Goal: Obtain resource: Obtain resource

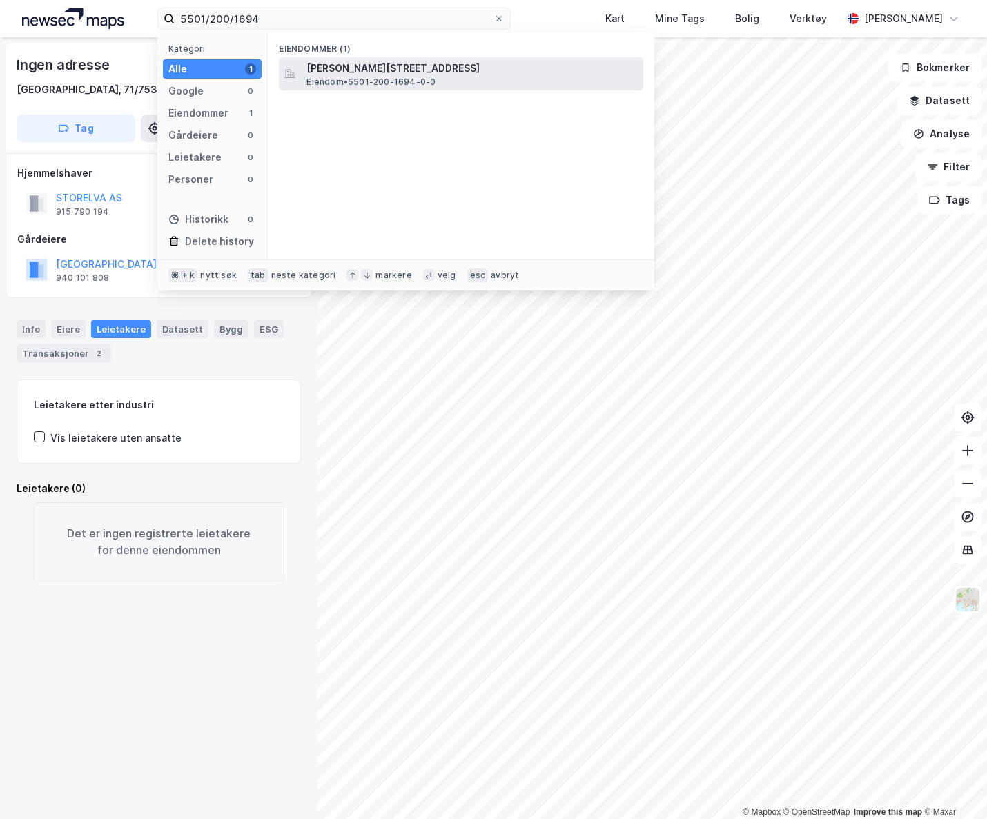
click at [430, 62] on span "[PERSON_NAME][STREET_ADDRESS]" at bounding box center [471, 68] width 331 height 17
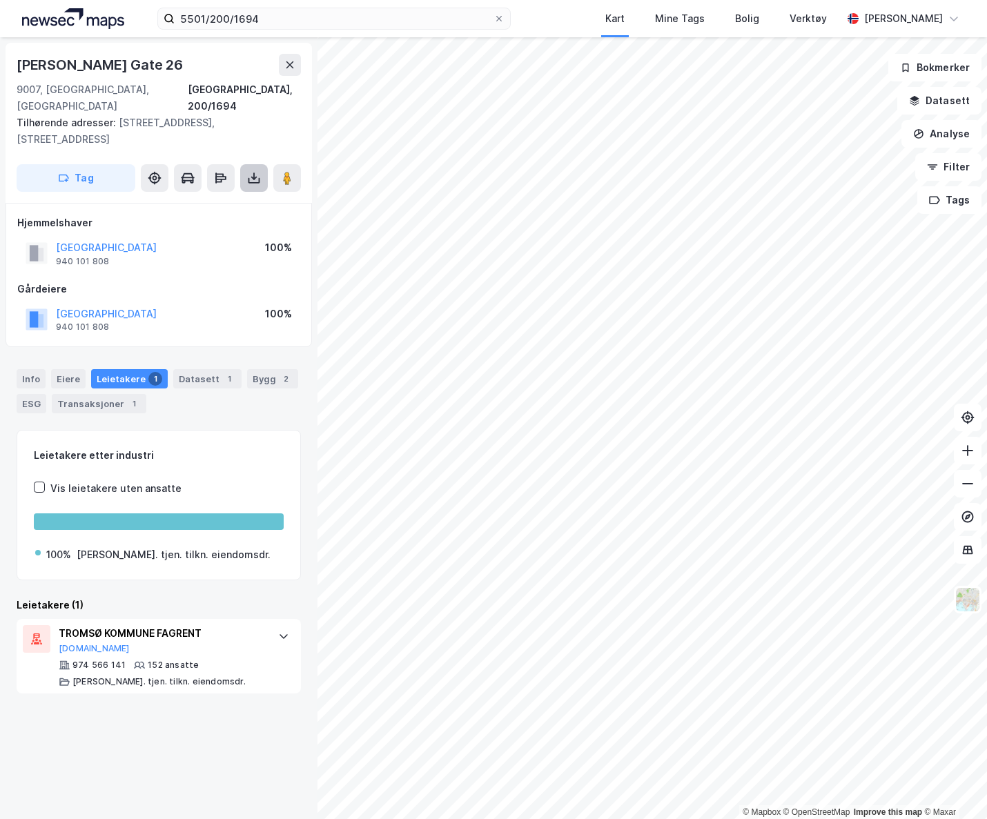
click at [247, 171] on icon at bounding box center [254, 178] width 14 height 14
click at [238, 195] on div "Last ned grunnbok" at bounding box center [194, 206] width 147 height 22
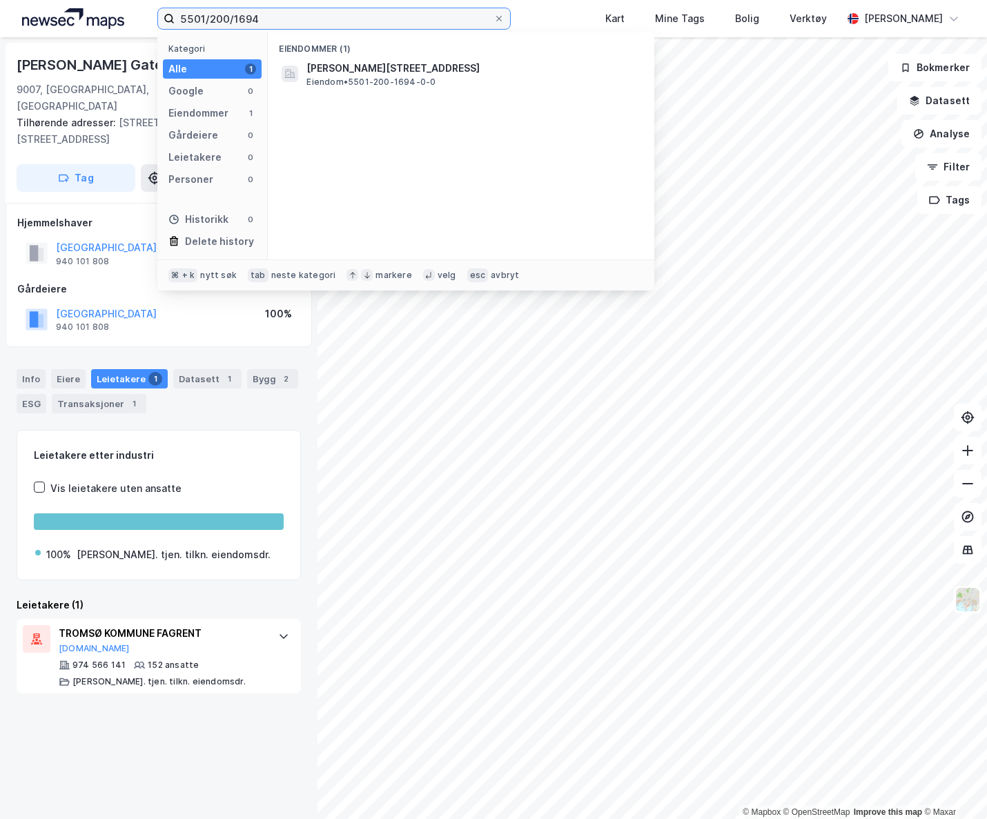
click at [267, 19] on input "5501/200/1694" at bounding box center [334, 18] width 319 height 21
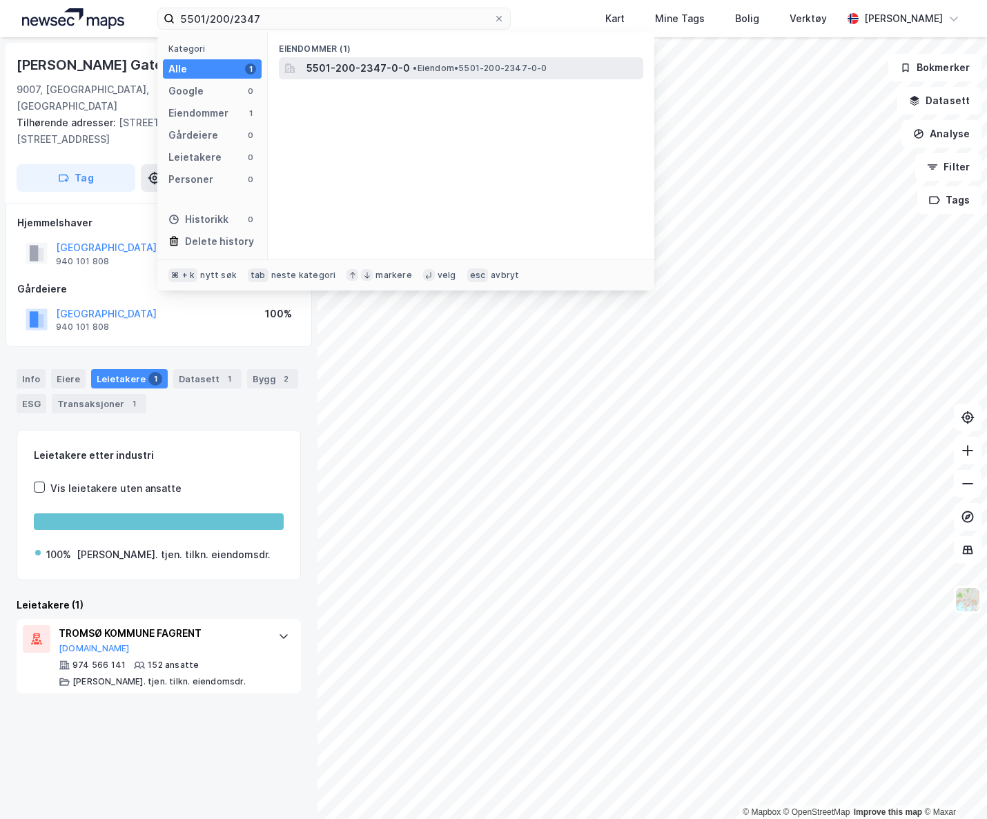
click at [346, 68] on span "5501-200-2347-0-0" at bounding box center [358, 68] width 104 height 17
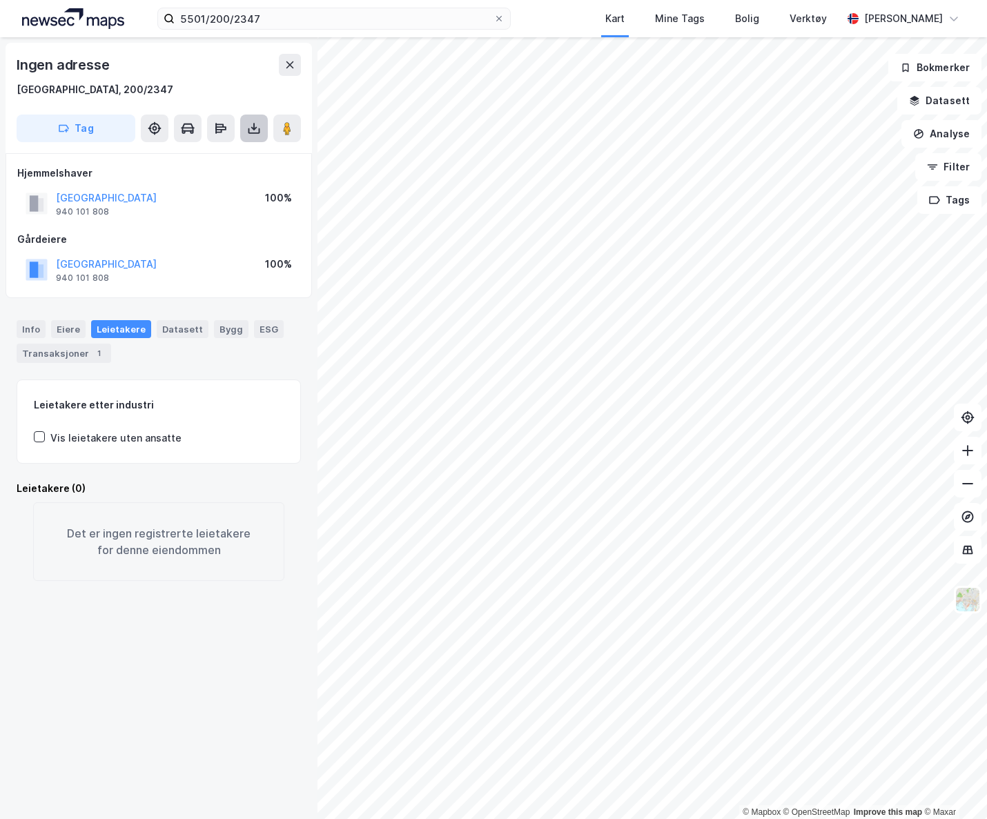
click at [264, 130] on button at bounding box center [254, 129] width 28 height 28
click at [221, 159] on div "Last ned grunnbok" at bounding box center [186, 155] width 80 height 11
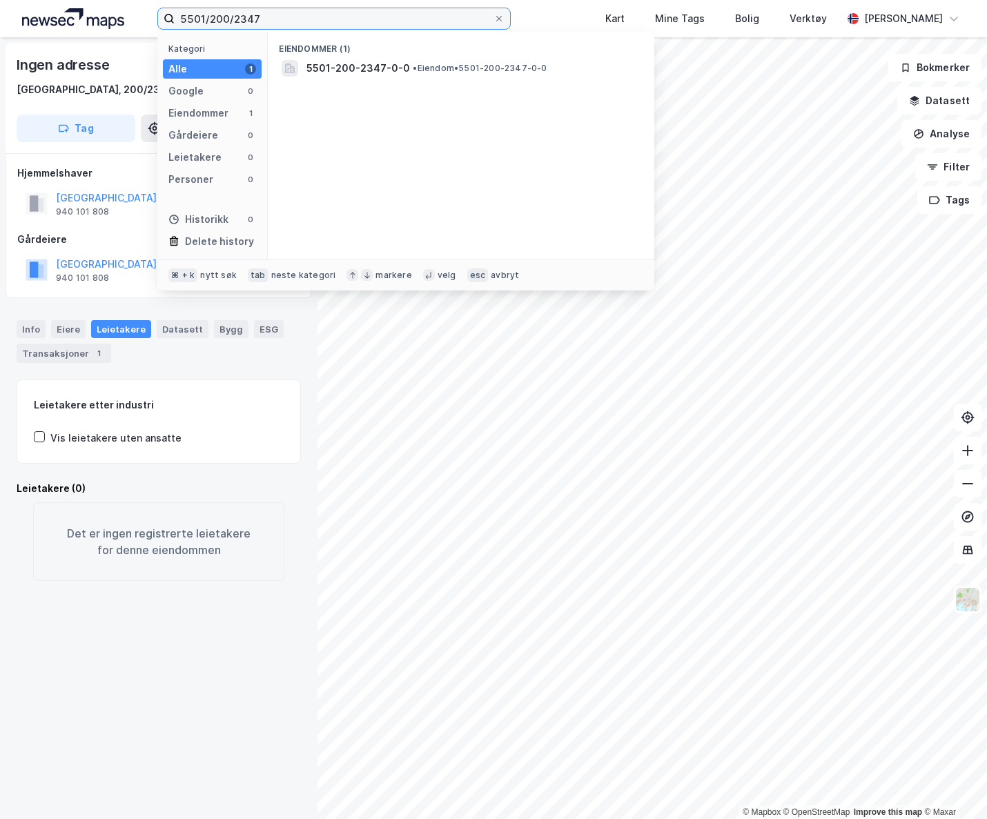
click at [282, 14] on input "5501/200/2347" at bounding box center [334, 18] width 319 height 21
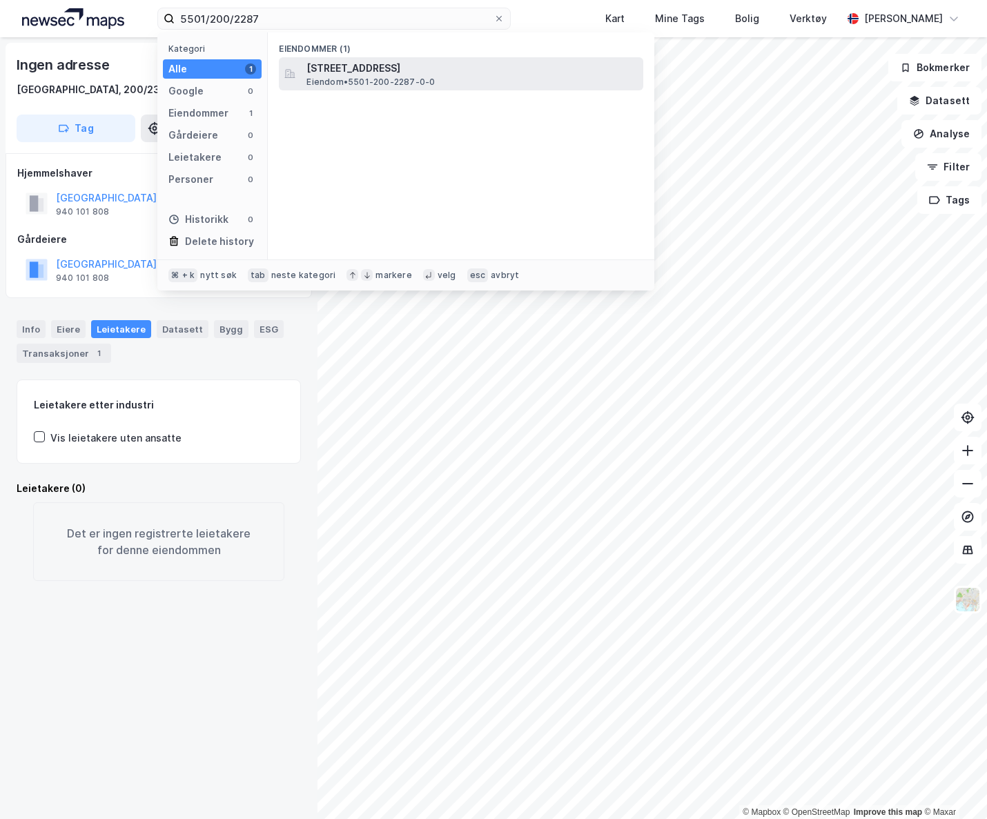
click at [415, 69] on span "[STREET_ADDRESS]" at bounding box center [471, 68] width 331 height 17
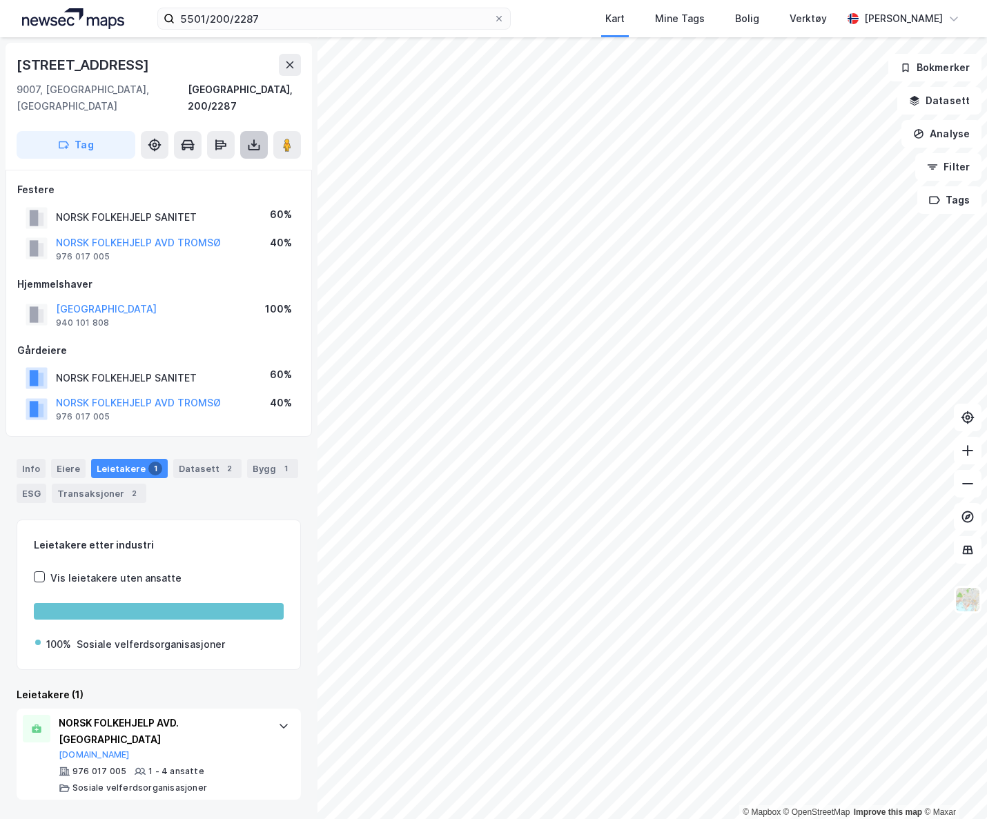
click at [247, 138] on icon at bounding box center [254, 145] width 14 height 14
click at [214, 167] on div "Last ned grunnbok" at bounding box center [186, 172] width 80 height 11
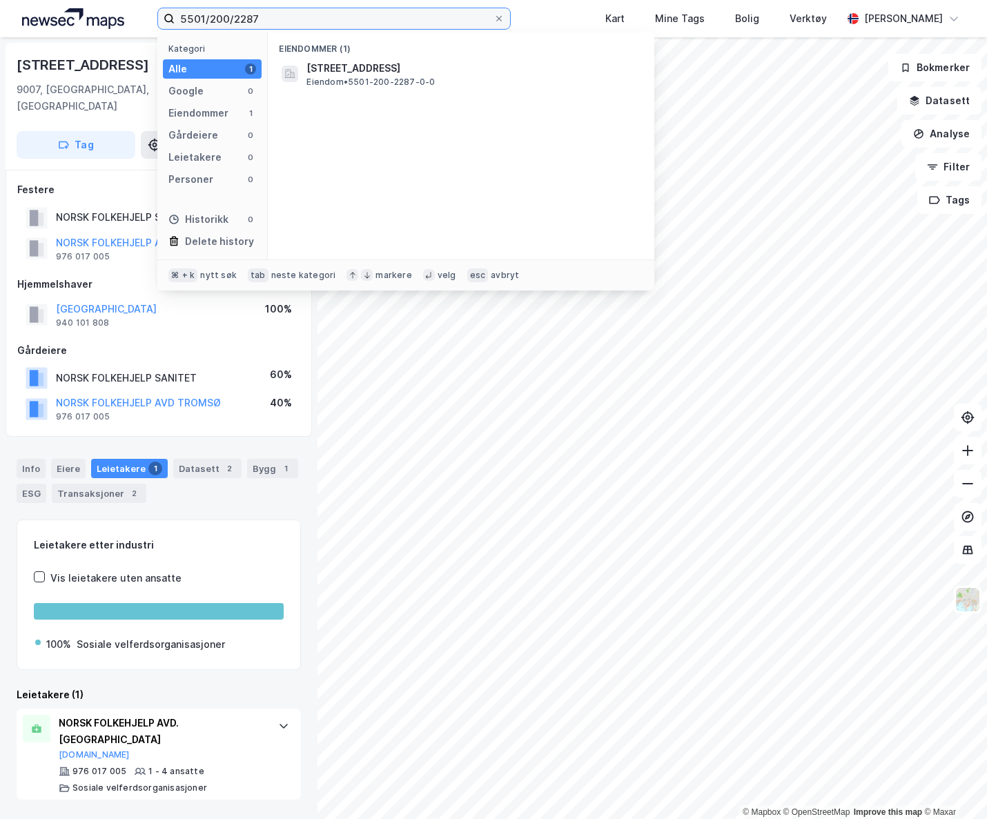
click at [269, 22] on input "5501/200/2287" at bounding box center [334, 18] width 319 height 21
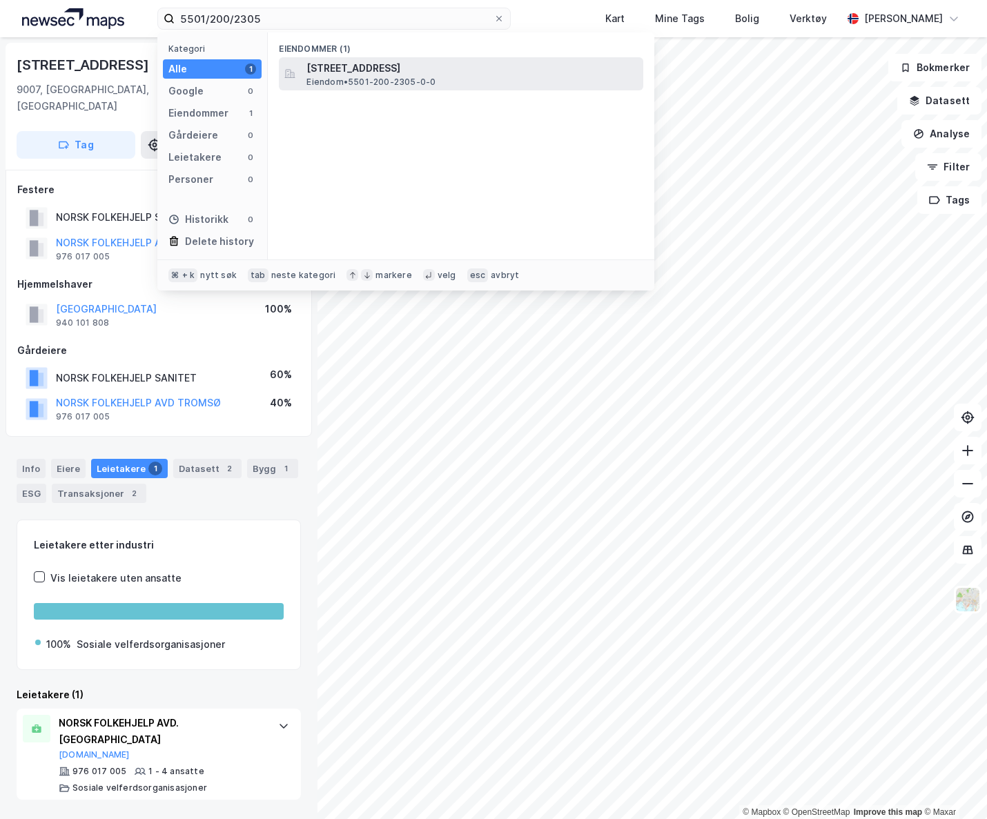
click at [411, 62] on span "[STREET_ADDRESS]" at bounding box center [471, 68] width 331 height 17
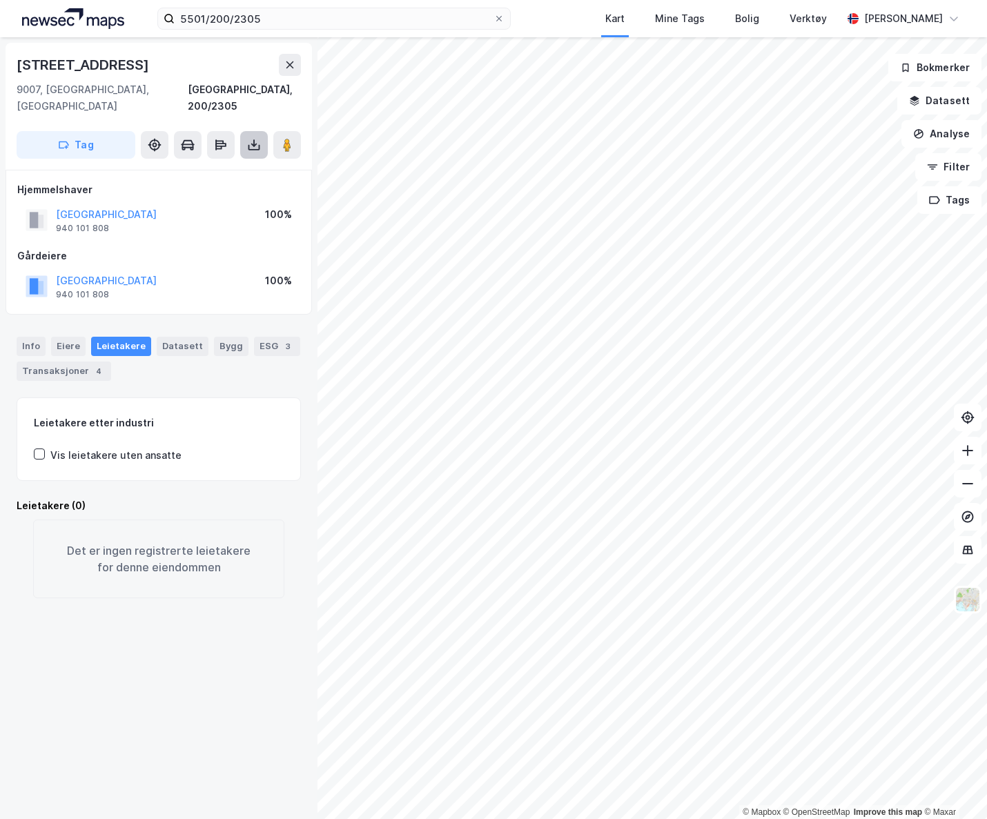
click at [259, 138] on icon at bounding box center [254, 145] width 14 height 14
click at [229, 162] on div "Last ned grunnbok" at bounding box center [194, 172] width 147 height 22
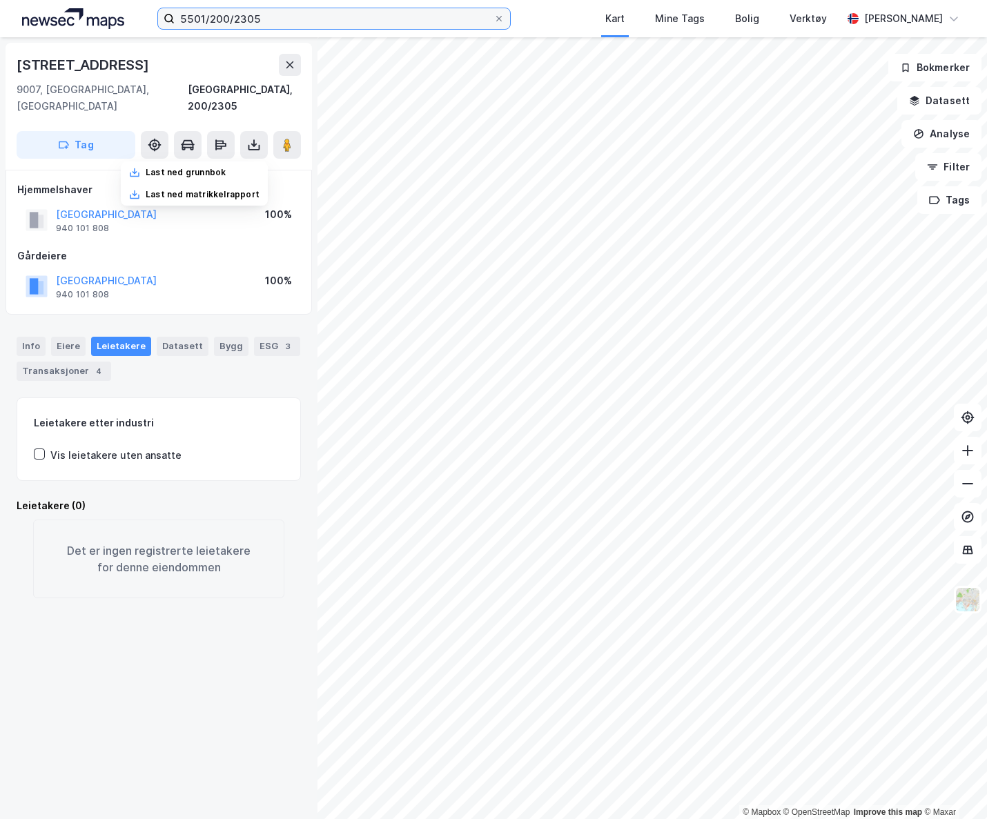
click at [279, 12] on input "5501/200/2305" at bounding box center [334, 18] width 319 height 21
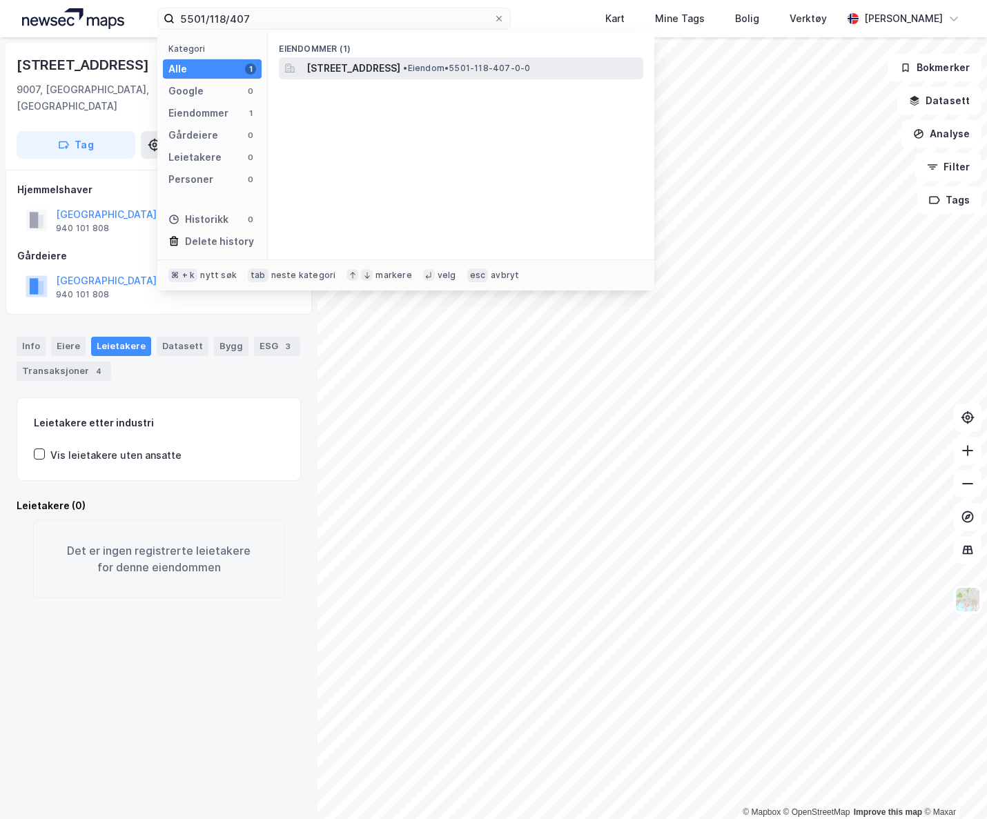
click at [400, 62] on span "[STREET_ADDRESS]" at bounding box center [353, 68] width 94 height 17
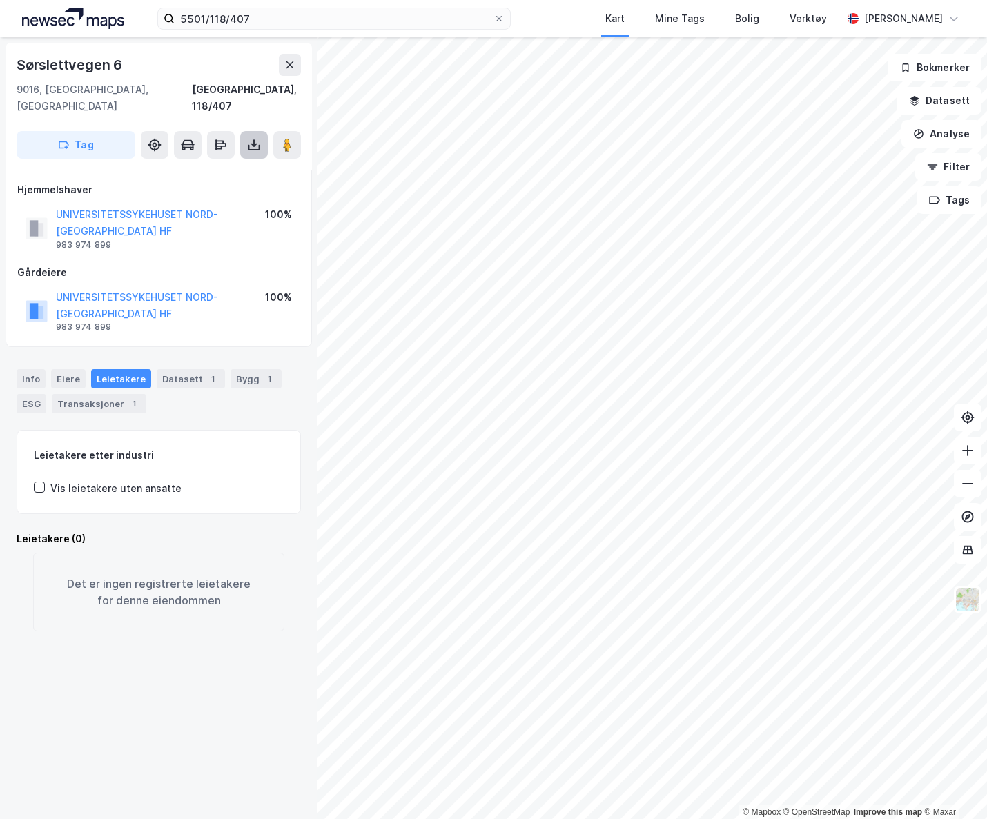
click at [262, 131] on button at bounding box center [254, 145] width 28 height 28
click at [255, 161] on div "Last ned grunnbok" at bounding box center [194, 172] width 147 height 22
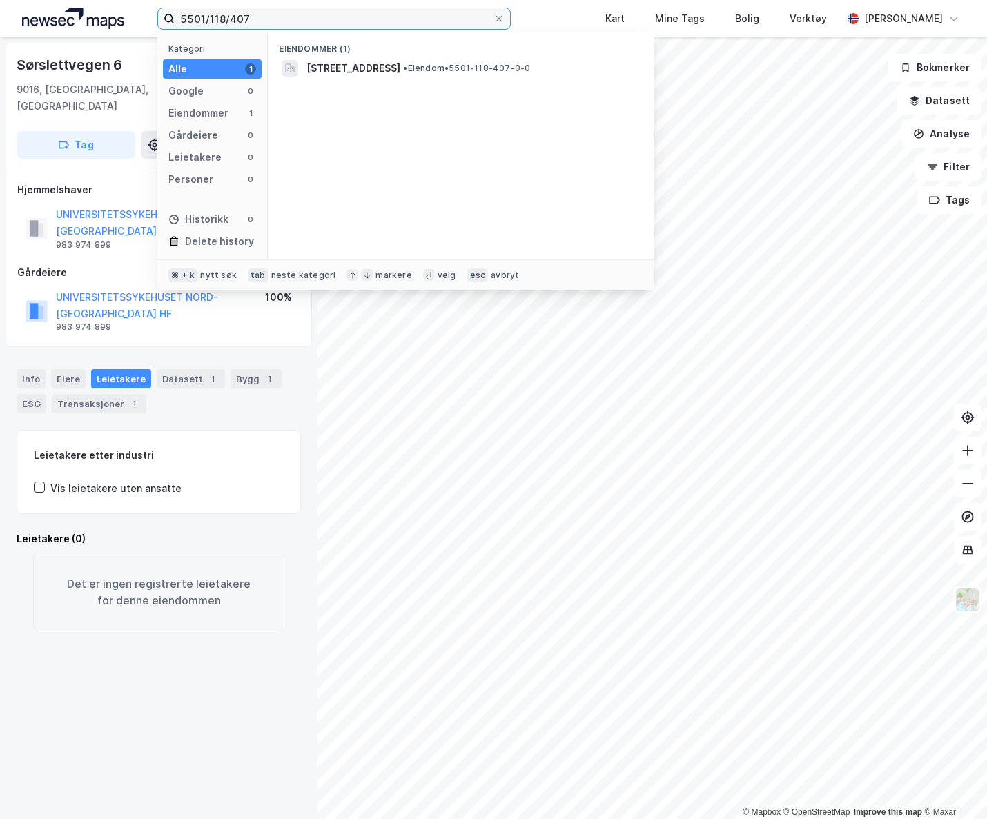
click at [265, 15] on input "5501/118/407" at bounding box center [334, 18] width 319 height 21
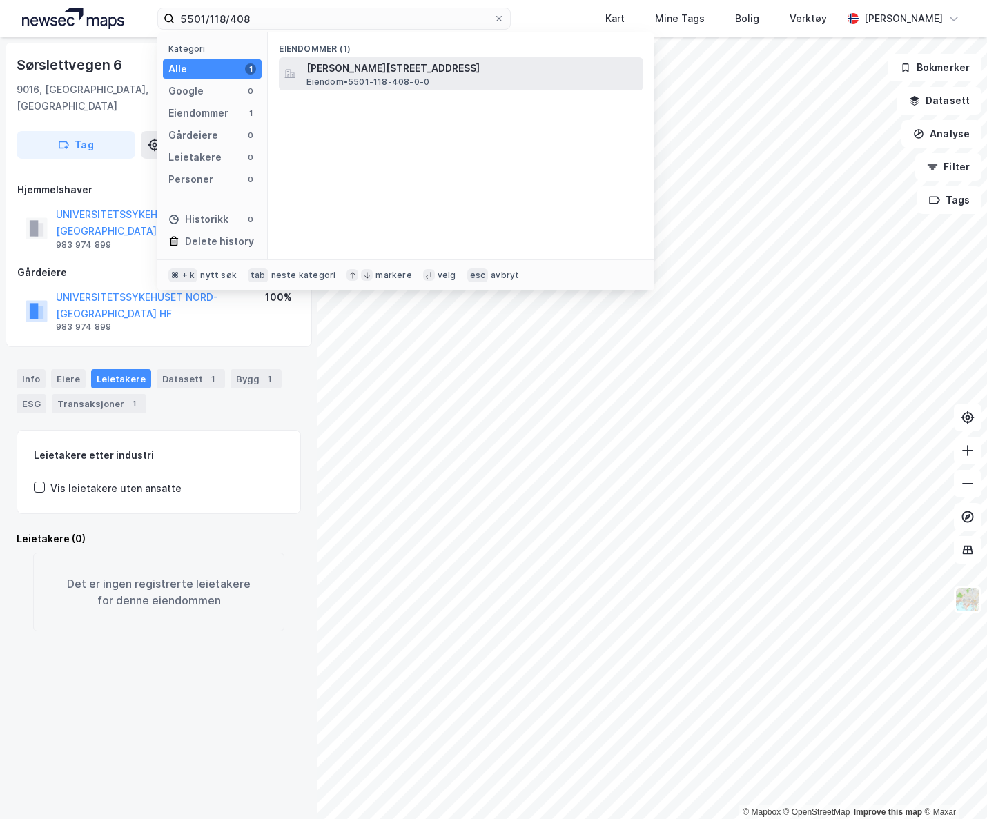
click at [386, 73] on span "[PERSON_NAME][STREET_ADDRESS]" at bounding box center [471, 68] width 331 height 17
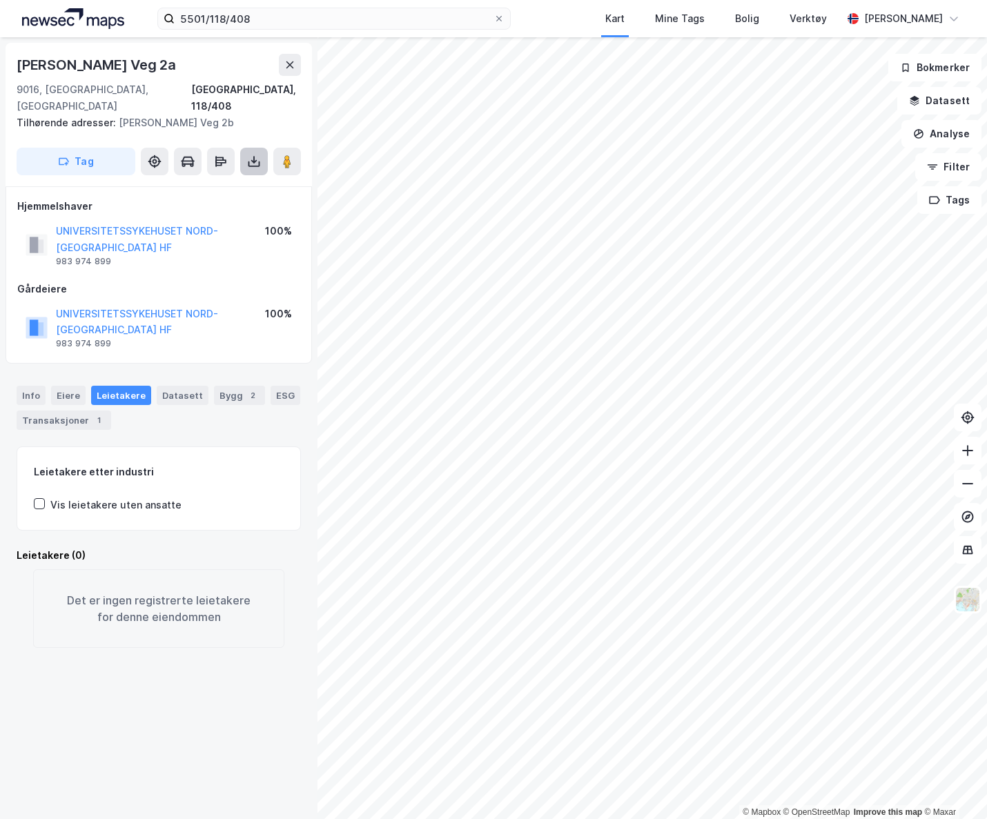
click at [244, 148] on button at bounding box center [254, 162] width 28 height 28
click at [248, 178] on div "Last ned grunnbok" at bounding box center [194, 189] width 147 height 22
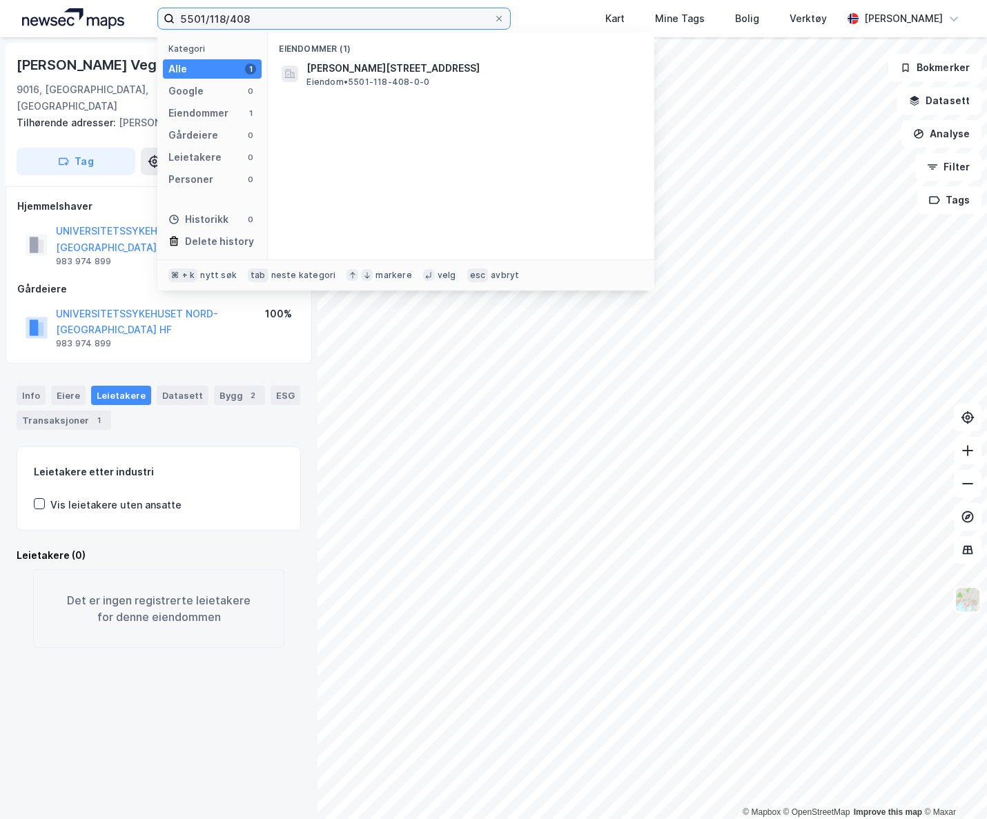
click at [271, 20] on input "5501/118/408" at bounding box center [334, 18] width 319 height 21
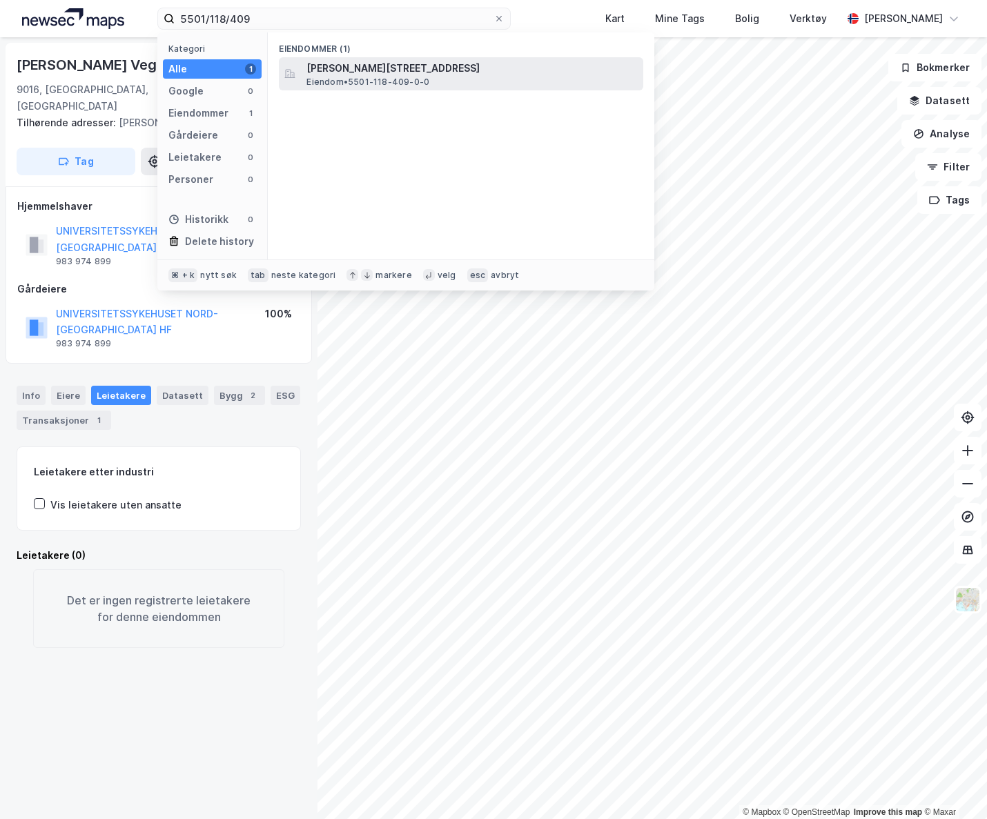
click at [342, 74] on span "[PERSON_NAME][STREET_ADDRESS]" at bounding box center [471, 68] width 331 height 17
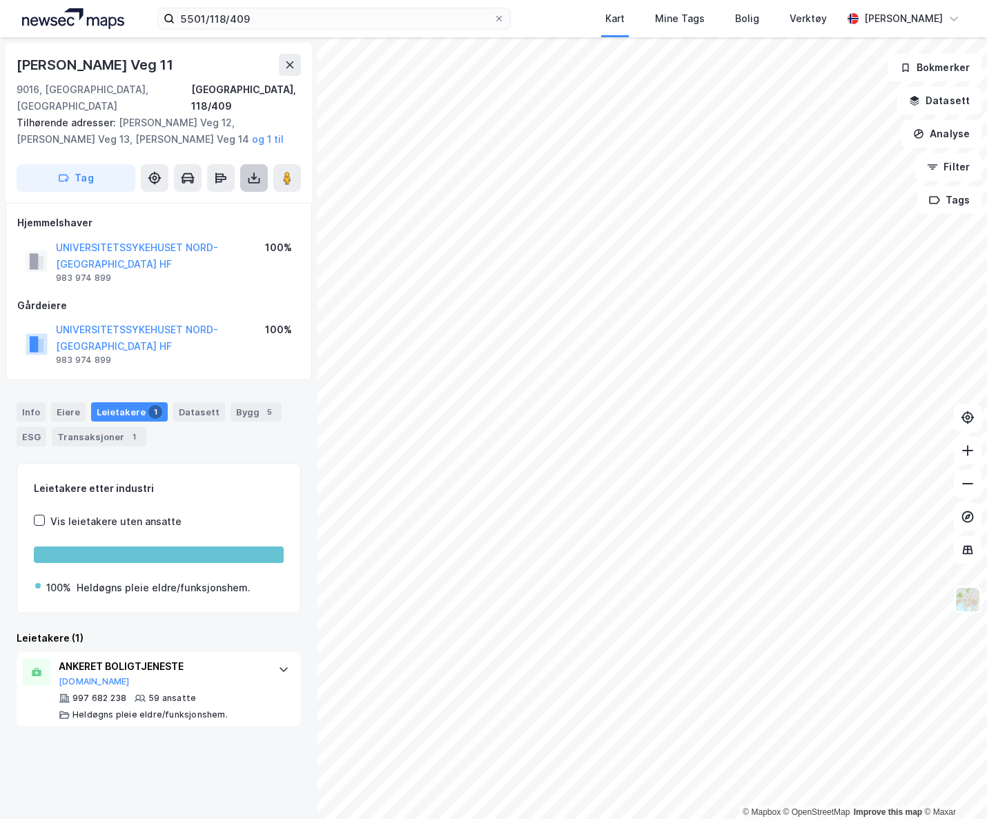
click at [247, 171] on icon at bounding box center [254, 178] width 14 height 14
click at [239, 198] on div "Last ned grunnbok" at bounding box center [194, 206] width 147 height 22
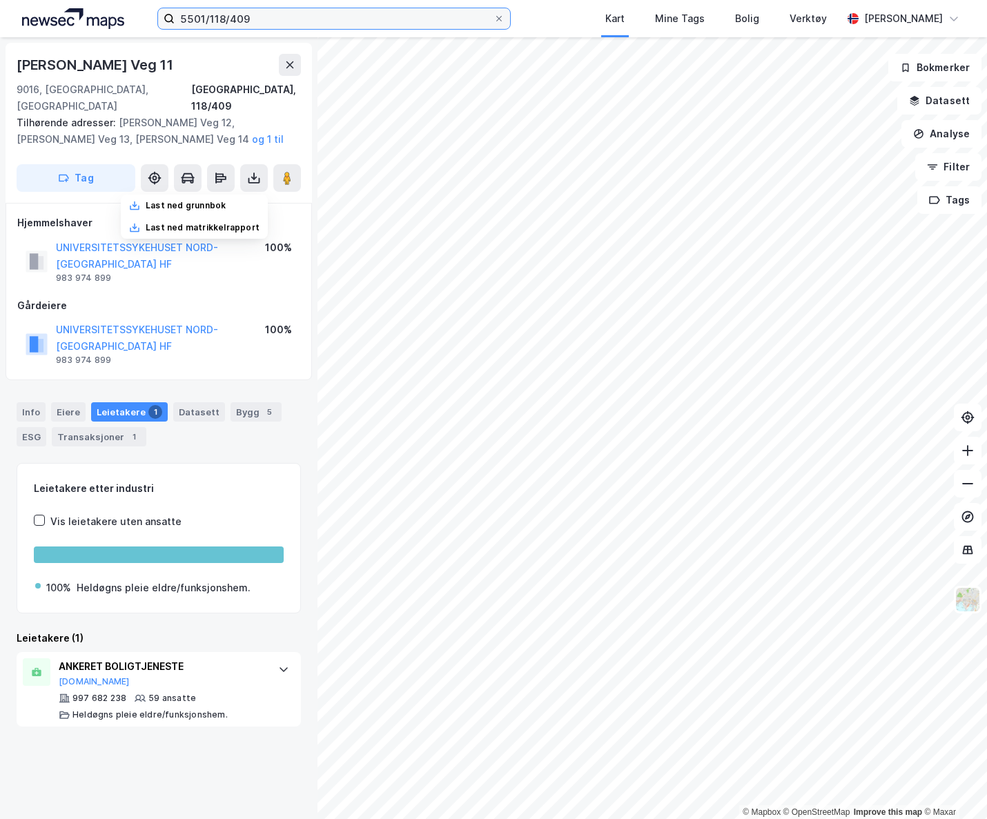
click at [284, 21] on input "5501/118/409" at bounding box center [334, 18] width 319 height 21
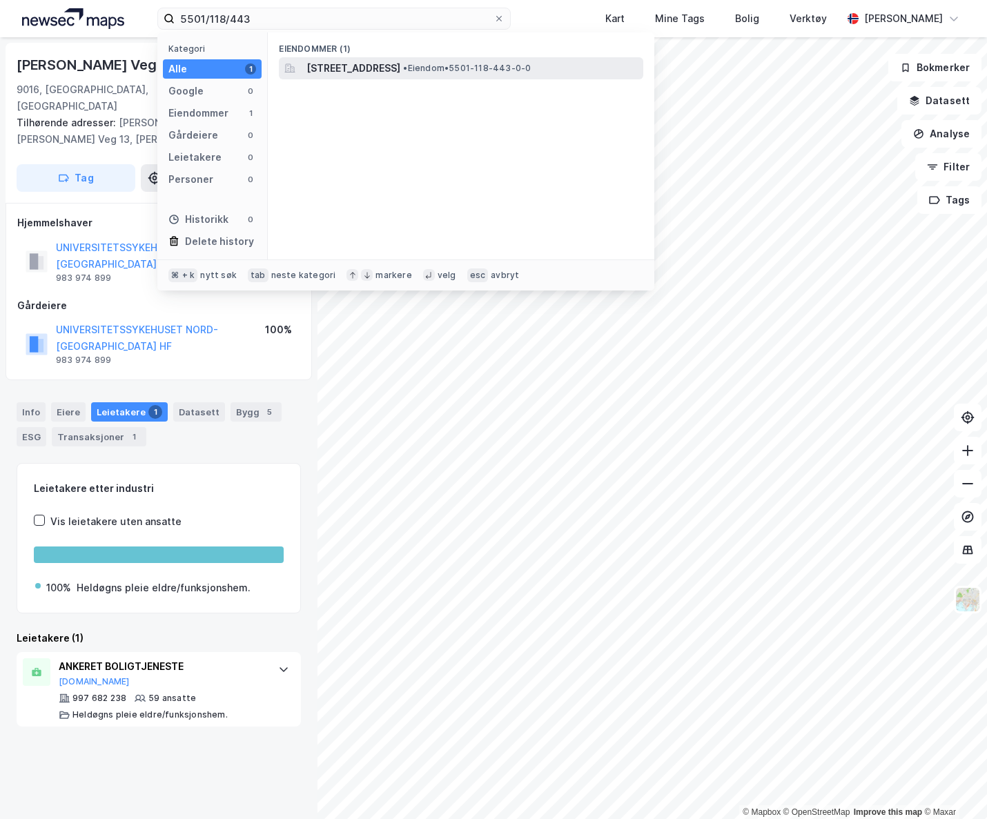
click at [344, 66] on span "[STREET_ADDRESS]" at bounding box center [353, 68] width 94 height 17
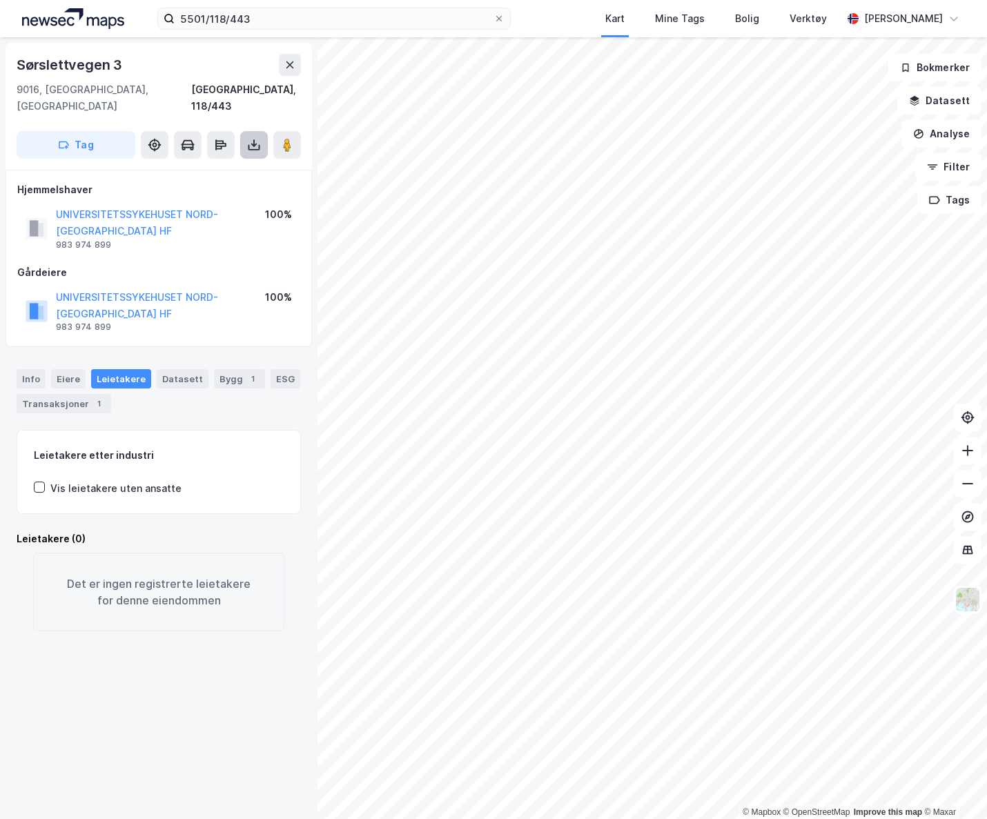
click at [251, 138] on icon at bounding box center [254, 145] width 14 height 14
click at [201, 167] on div "Last ned grunnbok" at bounding box center [186, 172] width 80 height 11
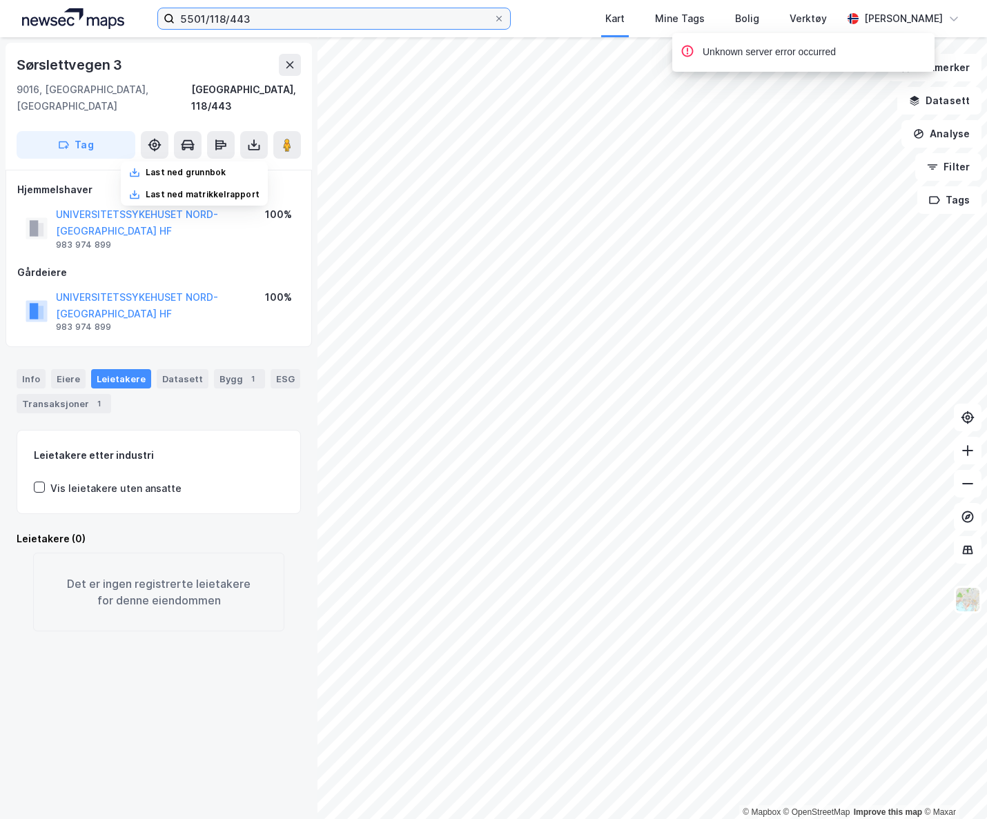
click at [294, 17] on input "5501/118/443" at bounding box center [334, 18] width 319 height 21
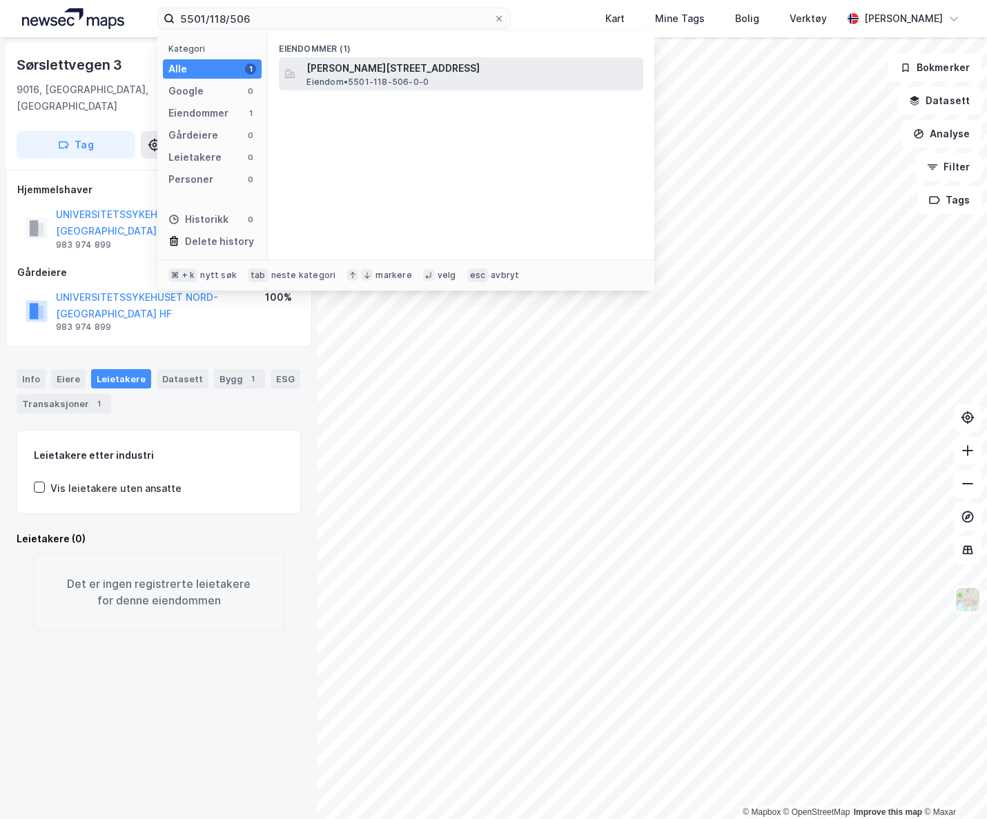
click at [438, 73] on span "[PERSON_NAME][STREET_ADDRESS]" at bounding box center [471, 68] width 331 height 17
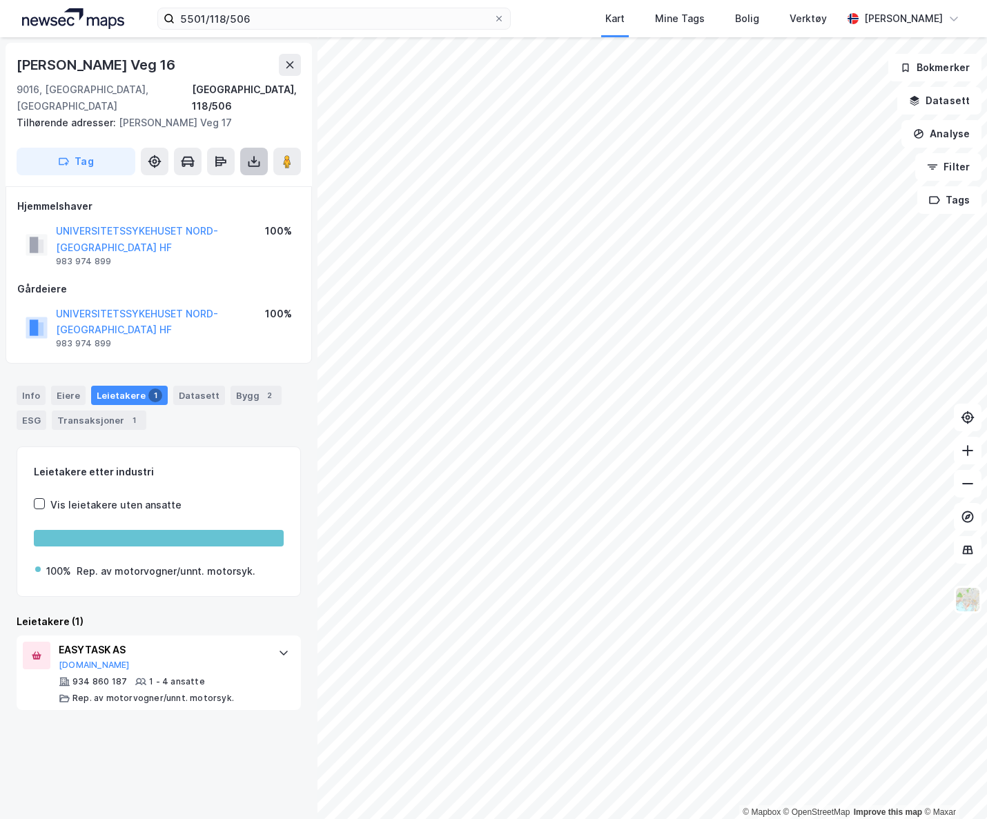
click at [253, 153] on button at bounding box center [254, 162] width 28 height 28
click at [243, 178] on div "Last ned grunnbok" at bounding box center [194, 189] width 147 height 22
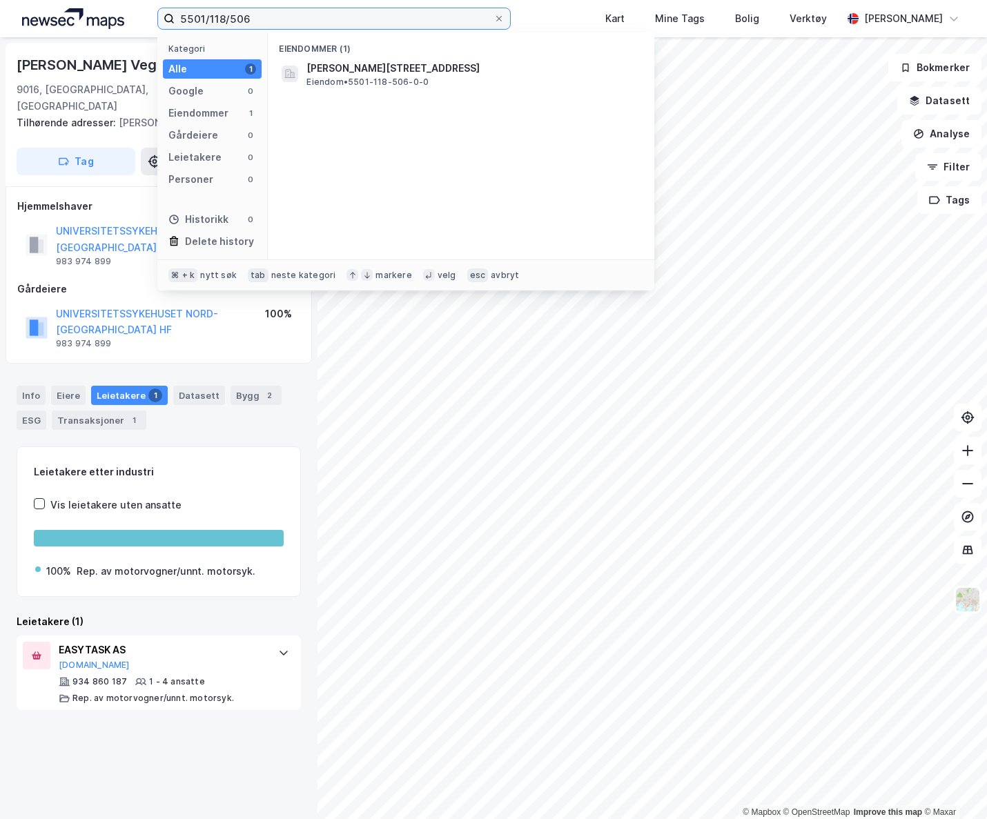
click at [268, 16] on input "5501/118/506" at bounding box center [334, 18] width 319 height 21
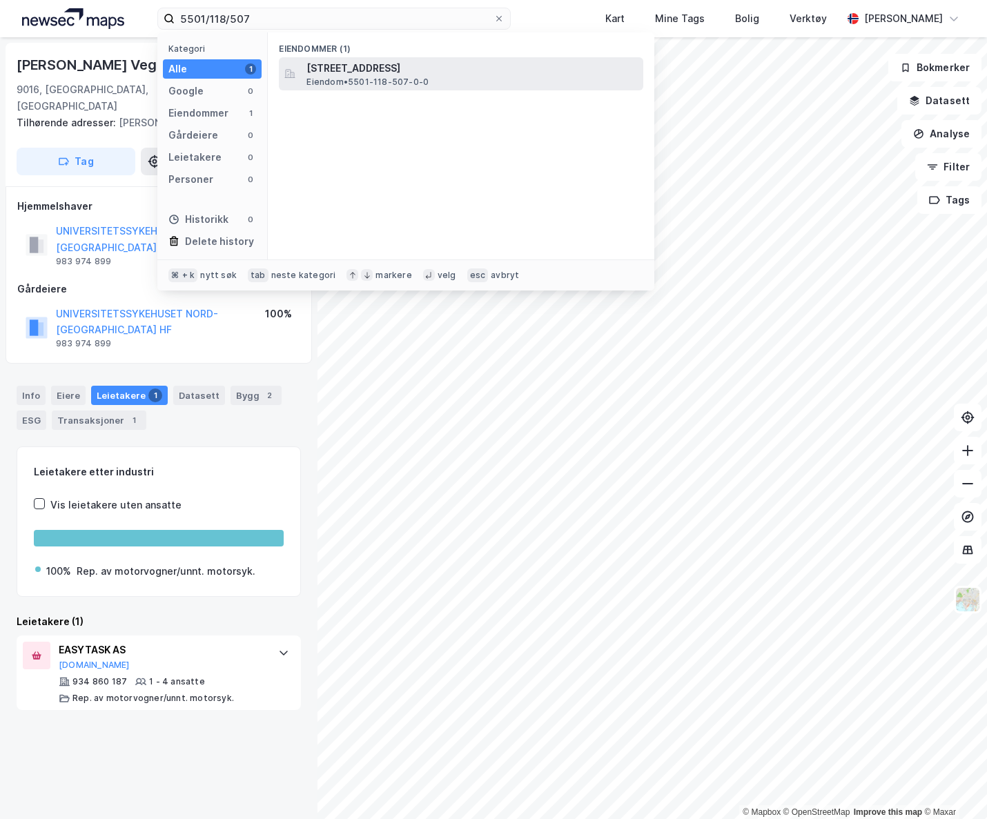
click at [376, 75] on span "[STREET_ADDRESS]" at bounding box center [471, 68] width 331 height 17
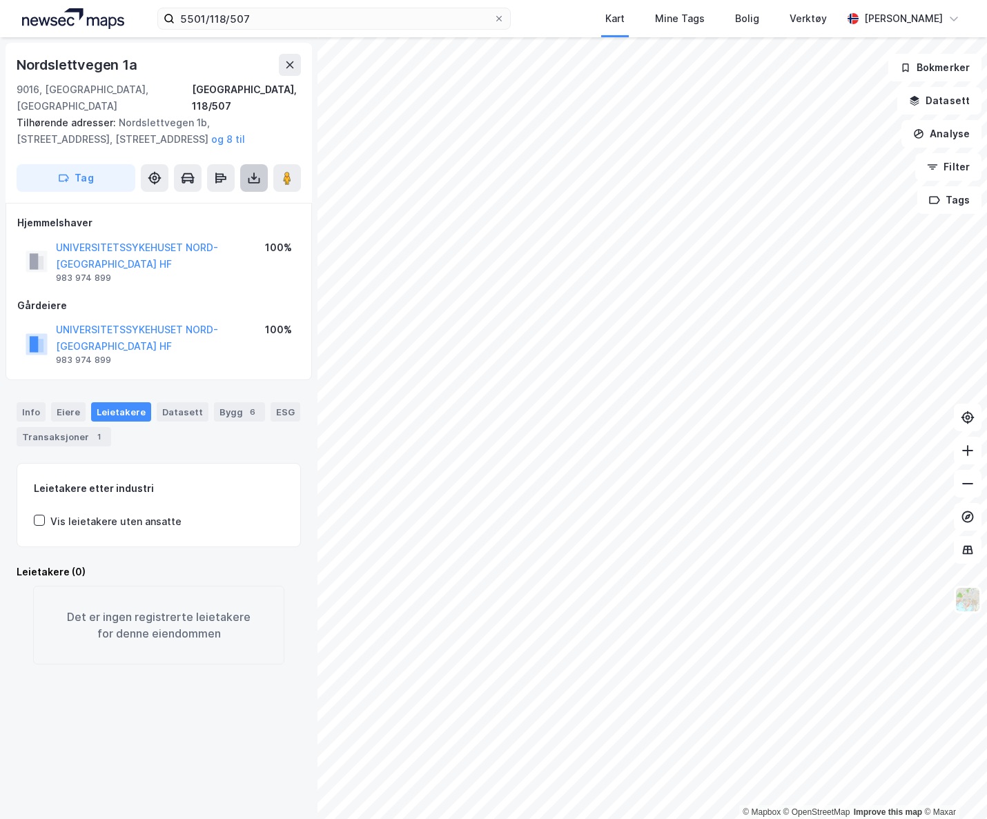
click at [252, 171] on icon at bounding box center [254, 178] width 14 height 14
click at [226, 200] on div "Last ned grunnbok" at bounding box center [186, 205] width 80 height 11
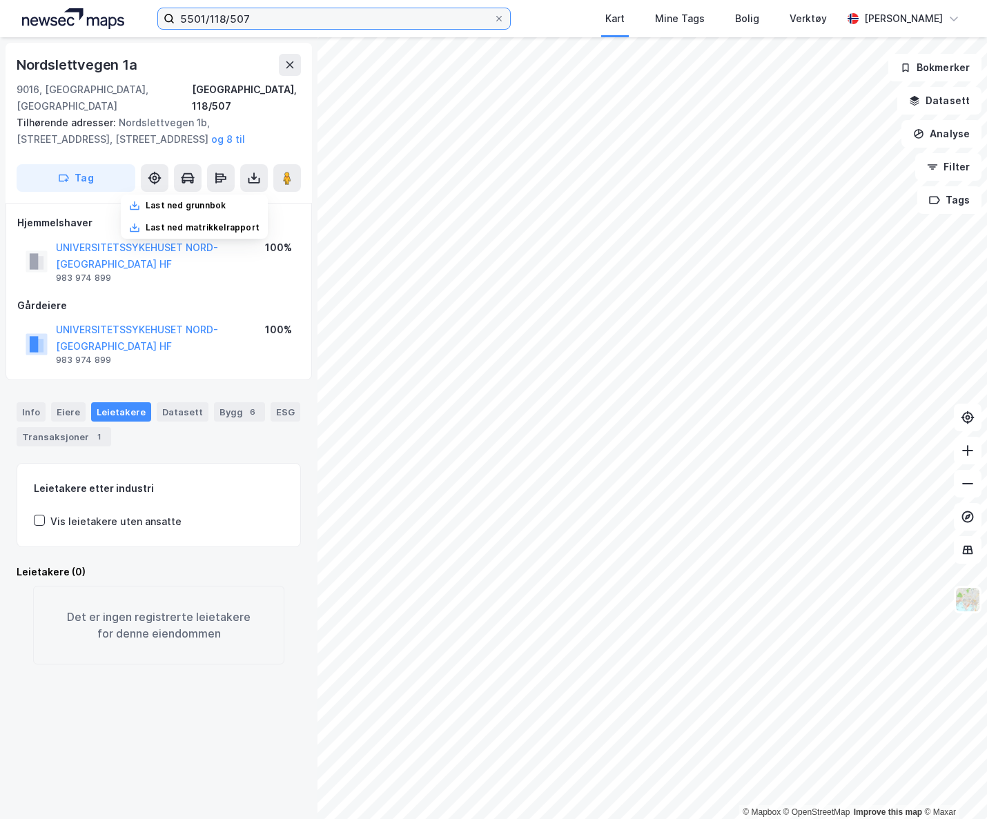
click at [253, 19] on input "5501/118/507" at bounding box center [334, 18] width 319 height 21
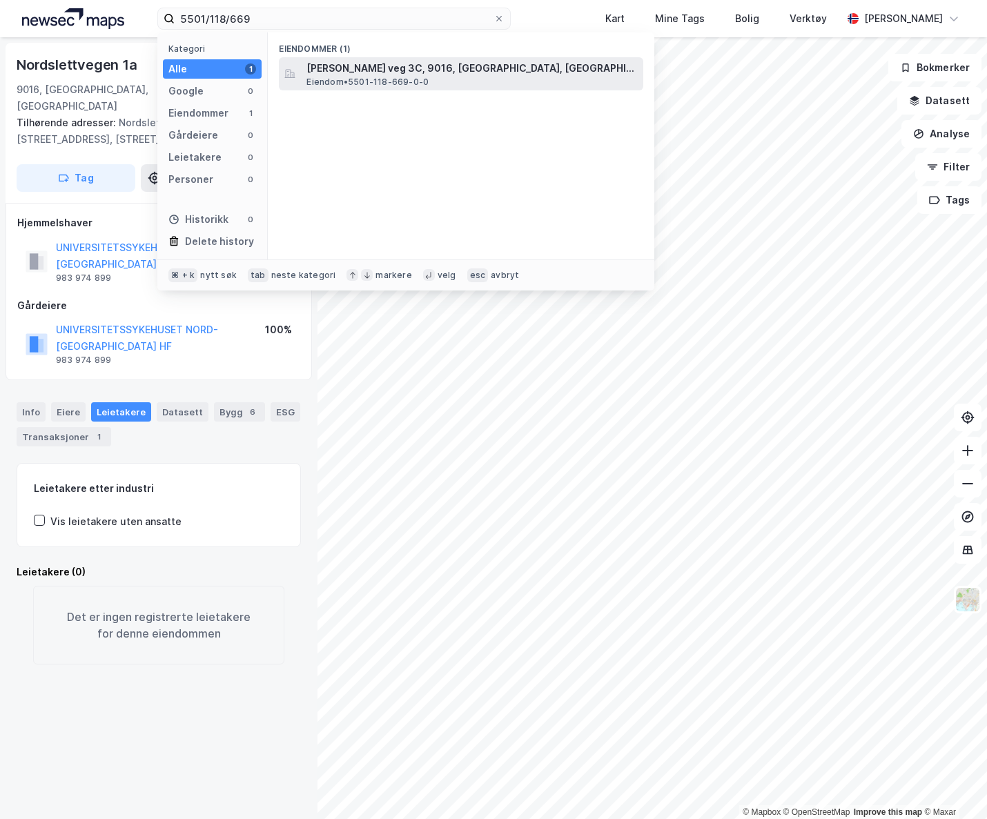
click at [355, 61] on span "[PERSON_NAME] veg 3C, 9016, [GEOGRAPHIC_DATA], [GEOGRAPHIC_DATA]" at bounding box center [471, 68] width 331 height 17
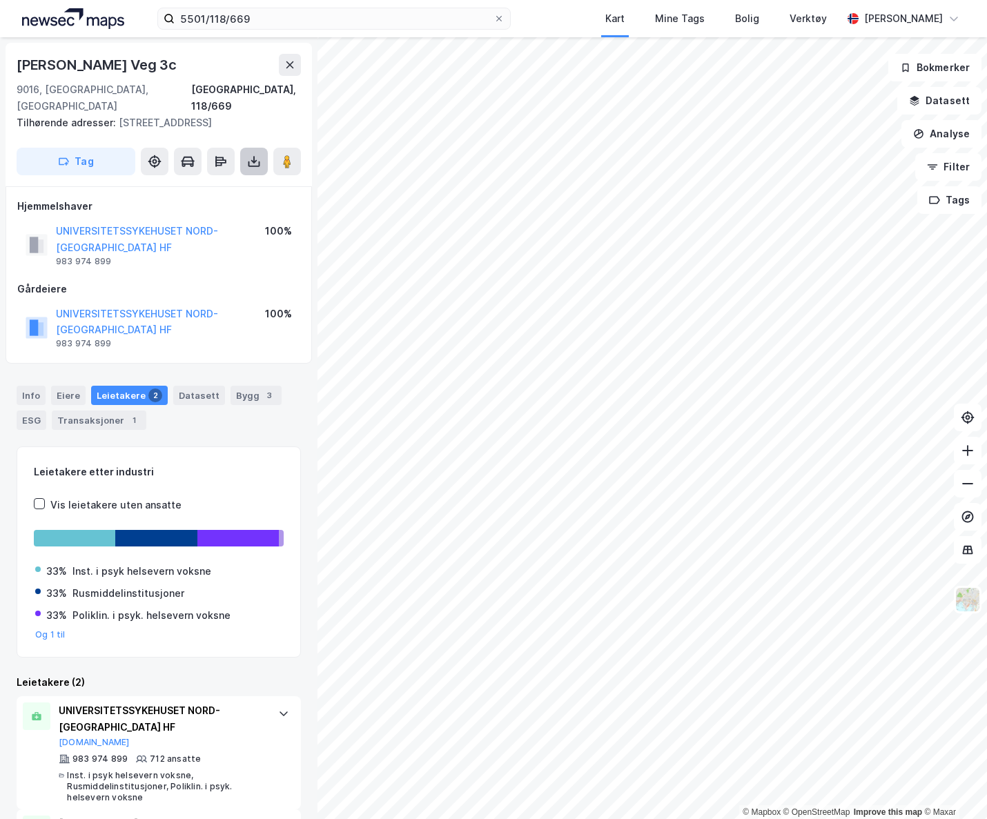
click at [248, 161] on icon at bounding box center [254, 164] width 12 height 6
click at [217, 178] on div "Last ned grunnbok" at bounding box center [194, 189] width 147 height 22
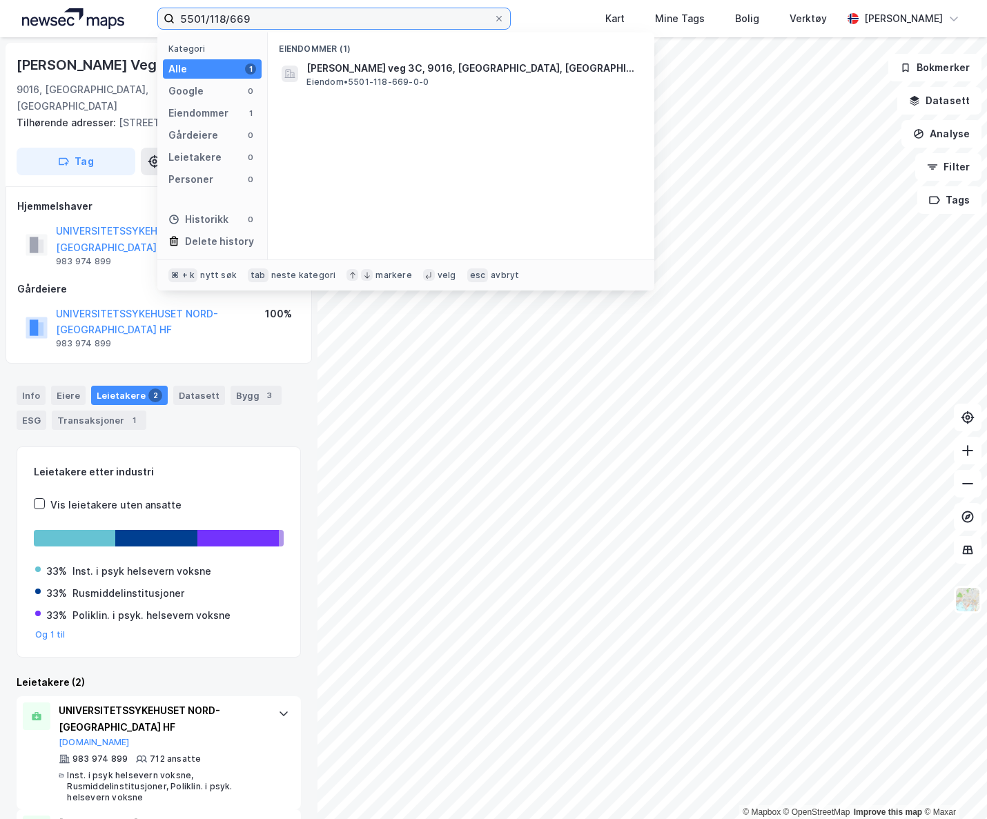
click at [275, 16] on input "5501/118/669" at bounding box center [334, 18] width 319 height 21
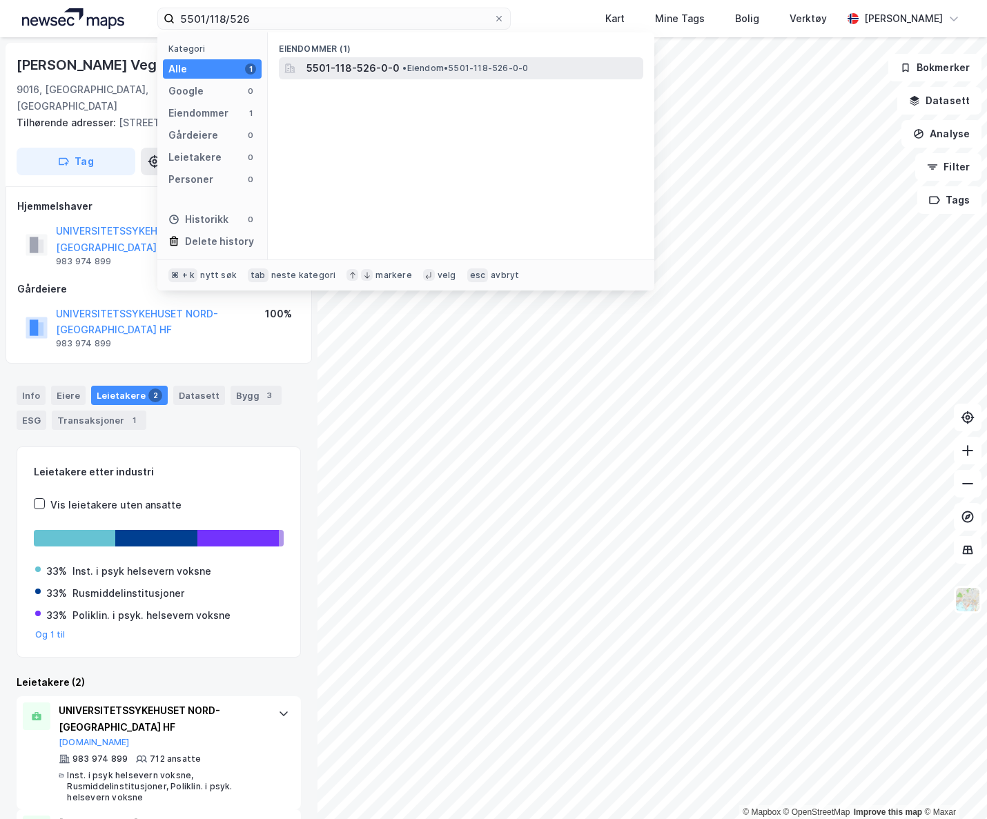
click at [371, 68] on span "5501-118-526-0-0" at bounding box center [352, 68] width 93 height 17
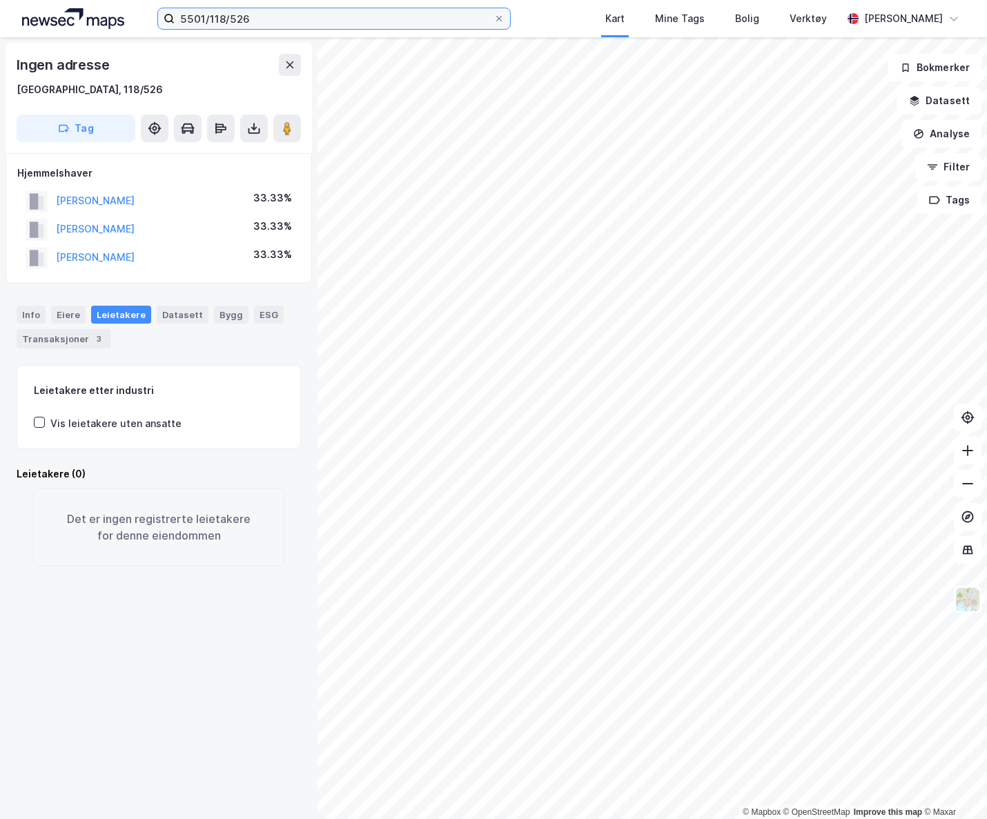
click at [265, 20] on input "5501/118/526" at bounding box center [334, 18] width 319 height 21
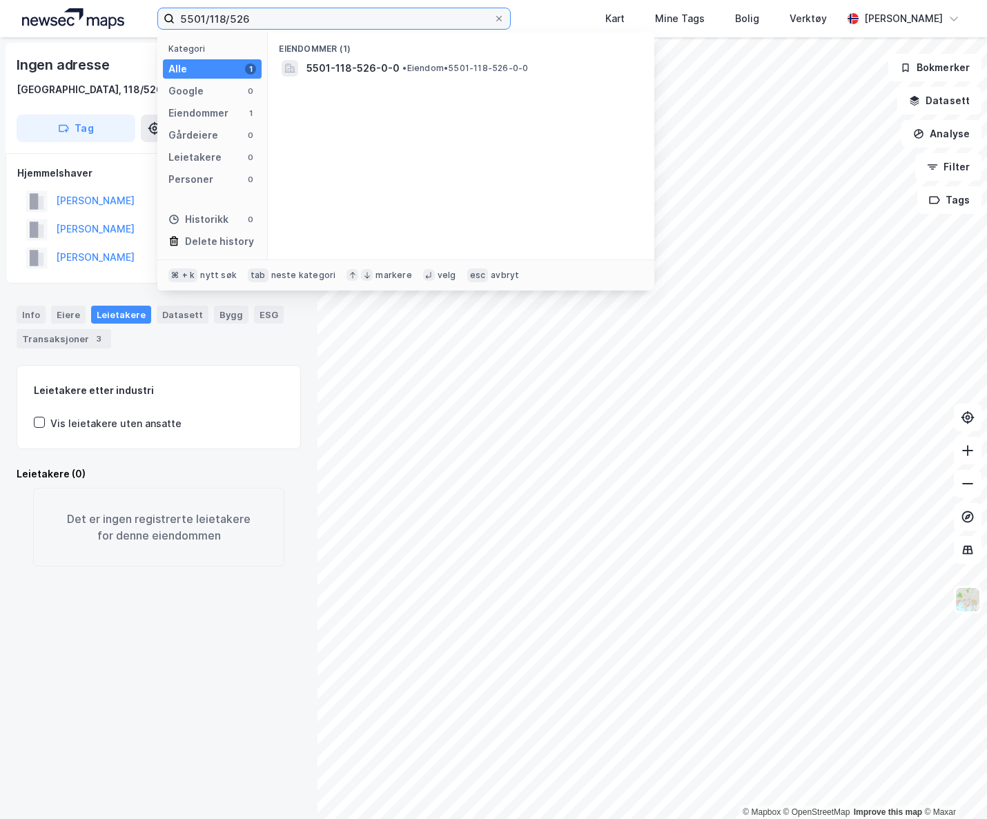
click at [265, 20] on input "5501/118/526" at bounding box center [334, 18] width 319 height 21
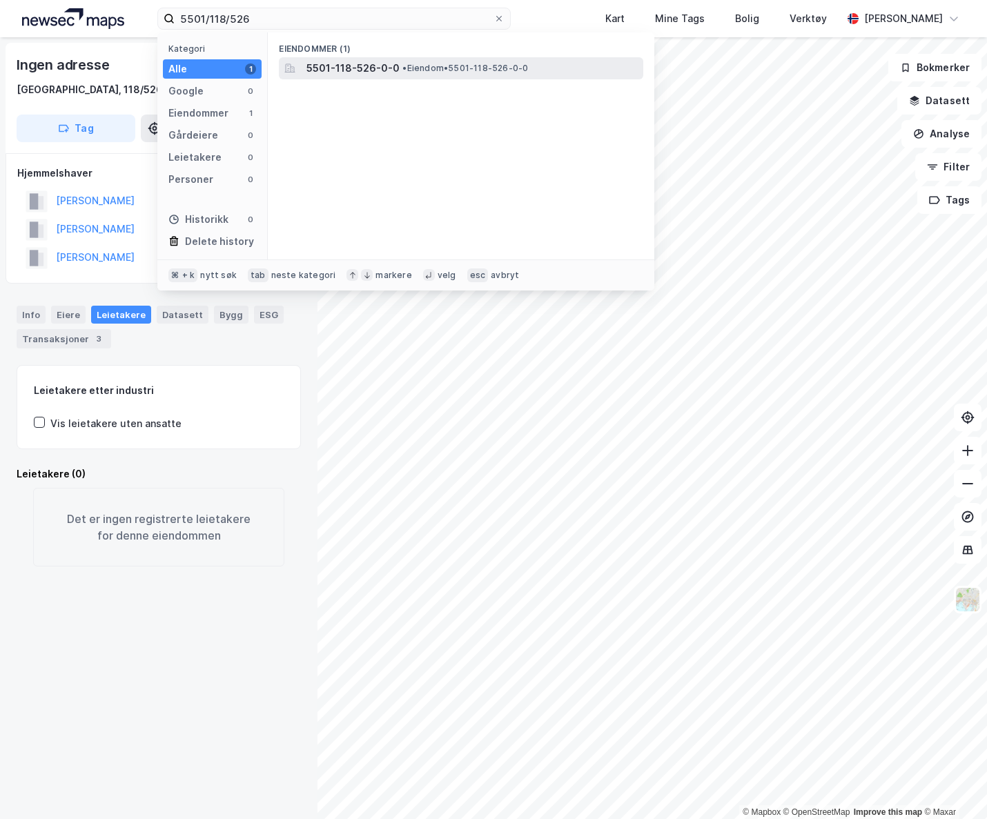
click at [345, 66] on span "5501-118-526-0-0" at bounding box center [352, 68] width 93 height 17
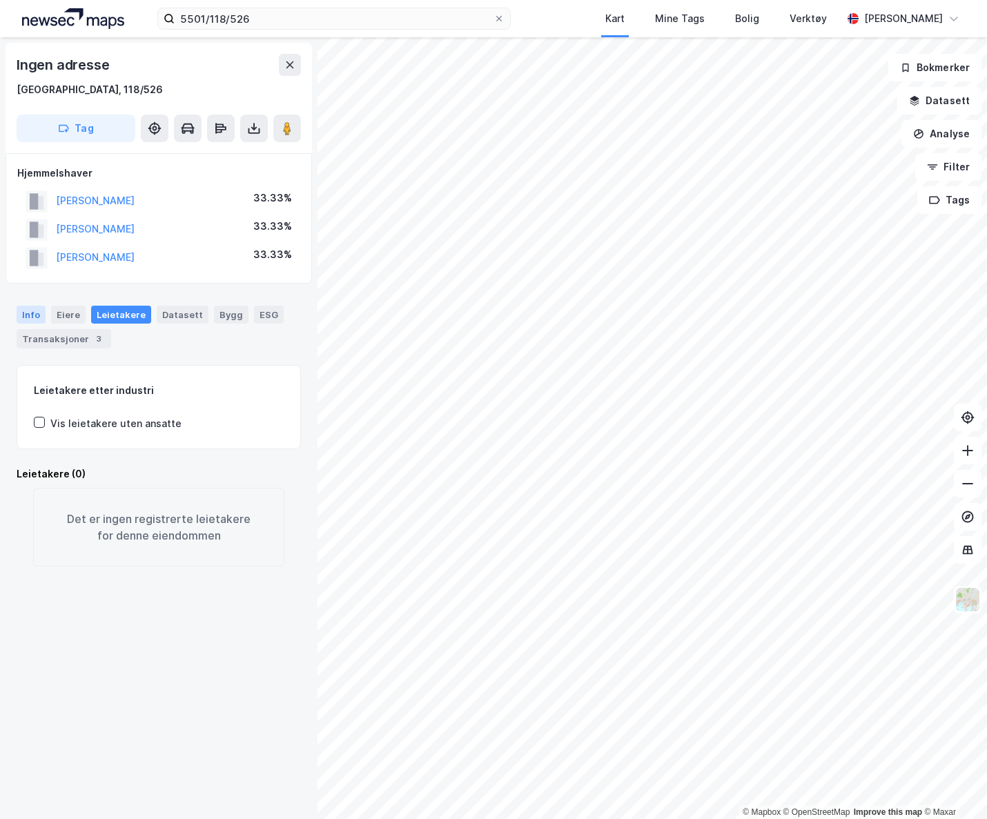
click at [41, 315] on div "Info" at bounding box center [31, 315] width 29 height 18
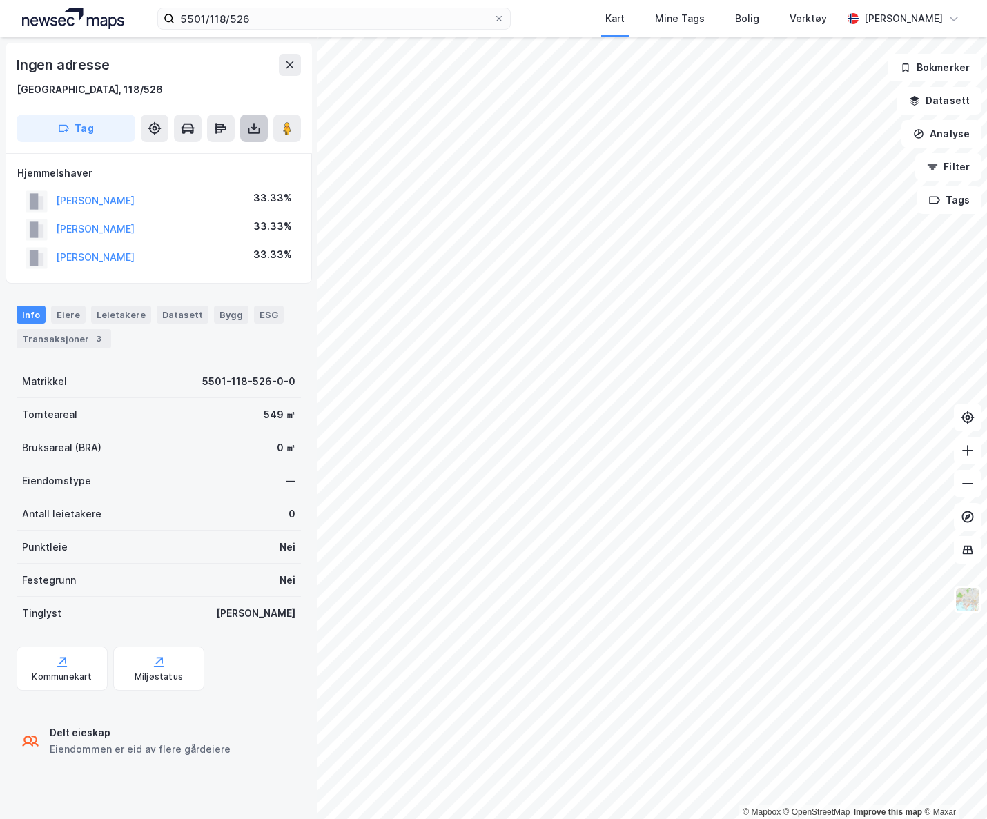
click at [253, 126] on icon at bounding box center [254, 128] width 14 height 14
click at [246, 155] on div "Last ned grunnbok" at bounding box center [194, 156] width 147 height 22
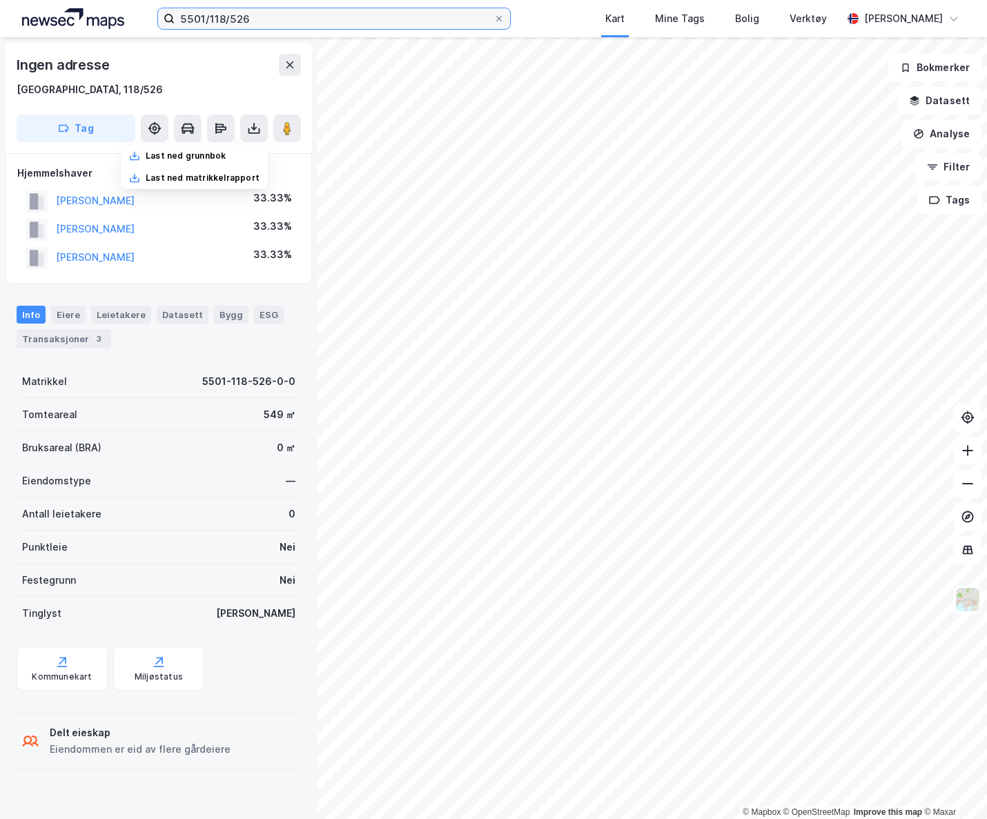
click at [285, 24] on input "5501/118/526" at bounding box center [334, 18] width 319 height 21
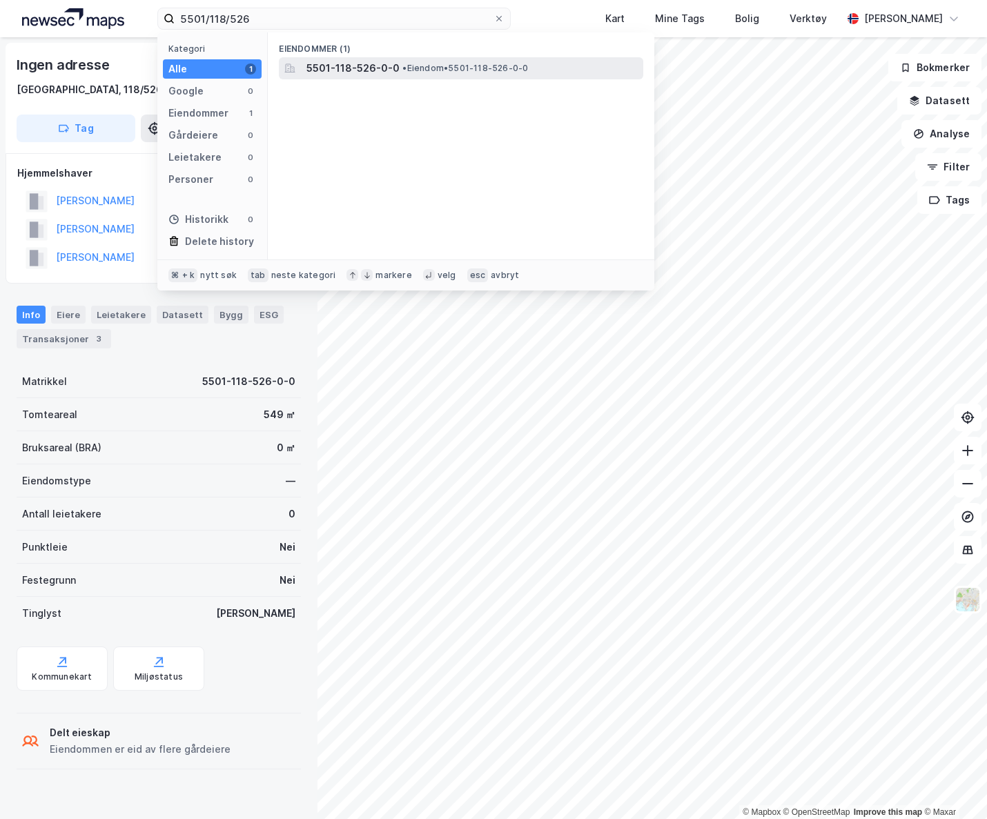
click at [357, 72] on span "5501-118-526-0-0" at bounding box center [352, 68] width 93 height 17
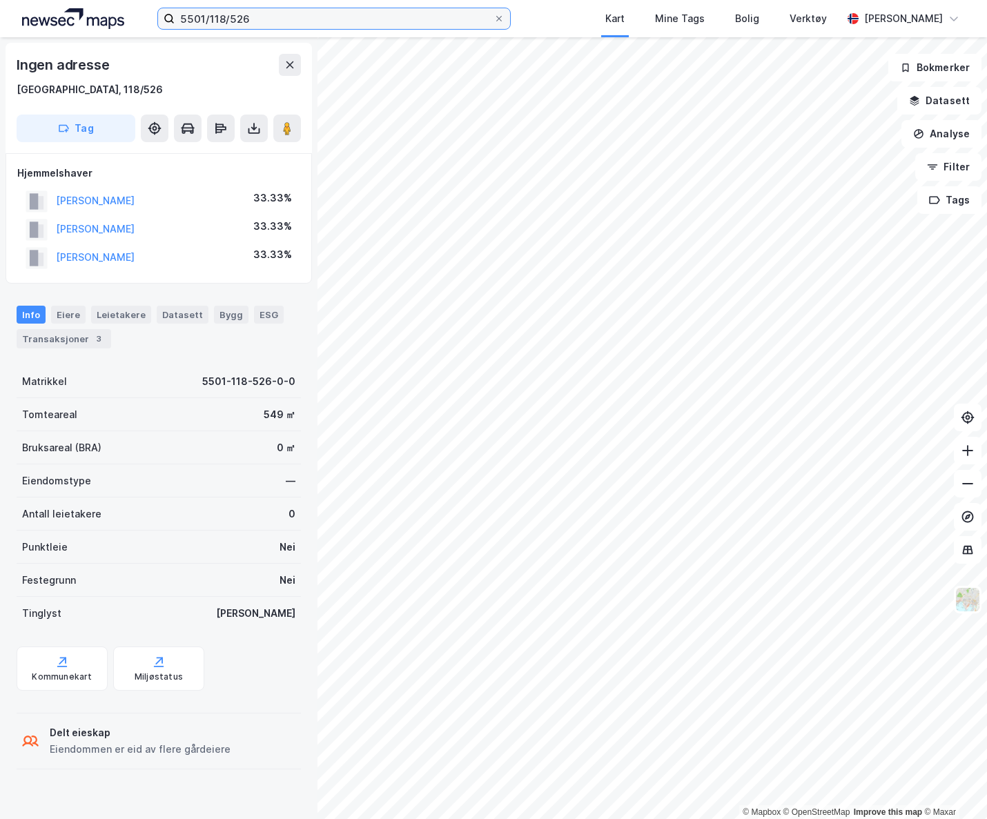
click at [280, 19] on input "5501/118/526" at bounding box center [334, 18] width 319 height 21
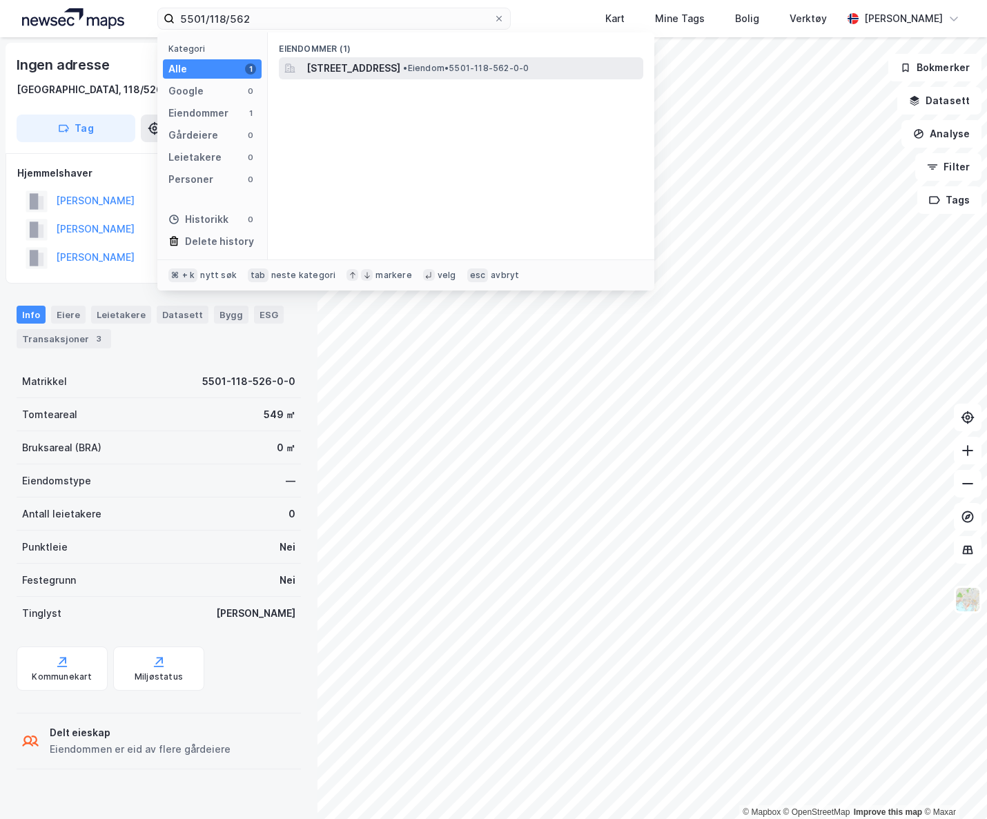
click at [400, 62] on span "[STREET_ADDRESS]" at bounding box center [353, 68] width 94 height 17
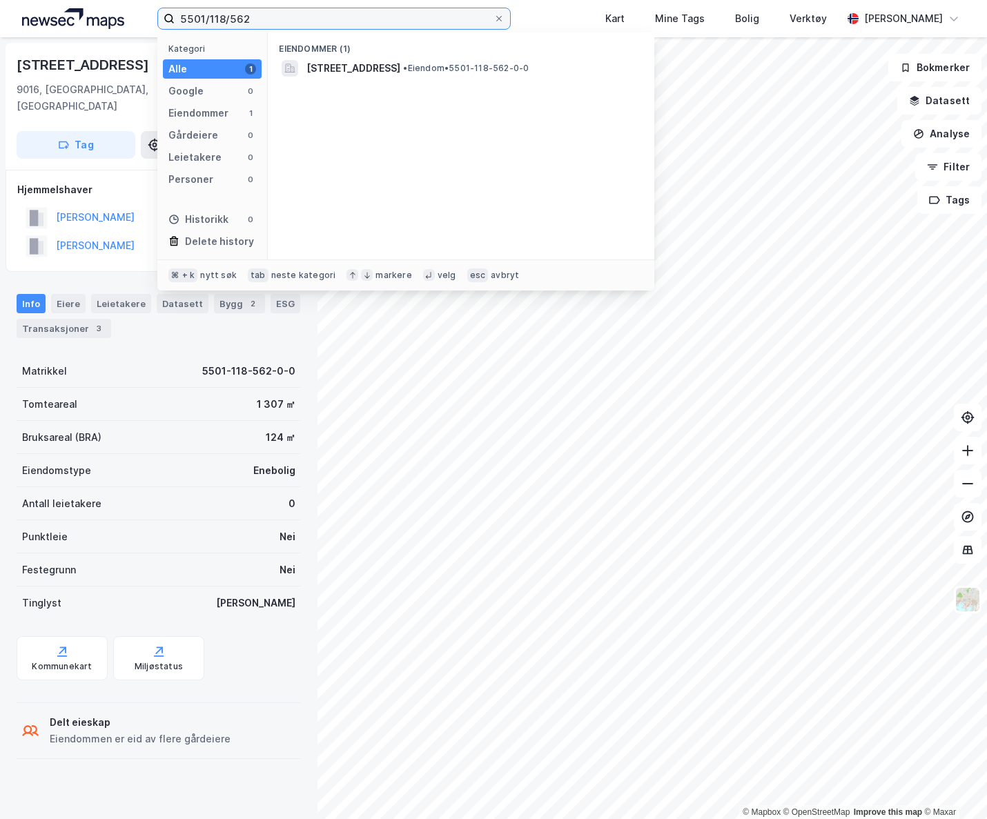
click at [434, 23] on input "5501/118/562" at bounding box center [334, 18] width 319 height 21
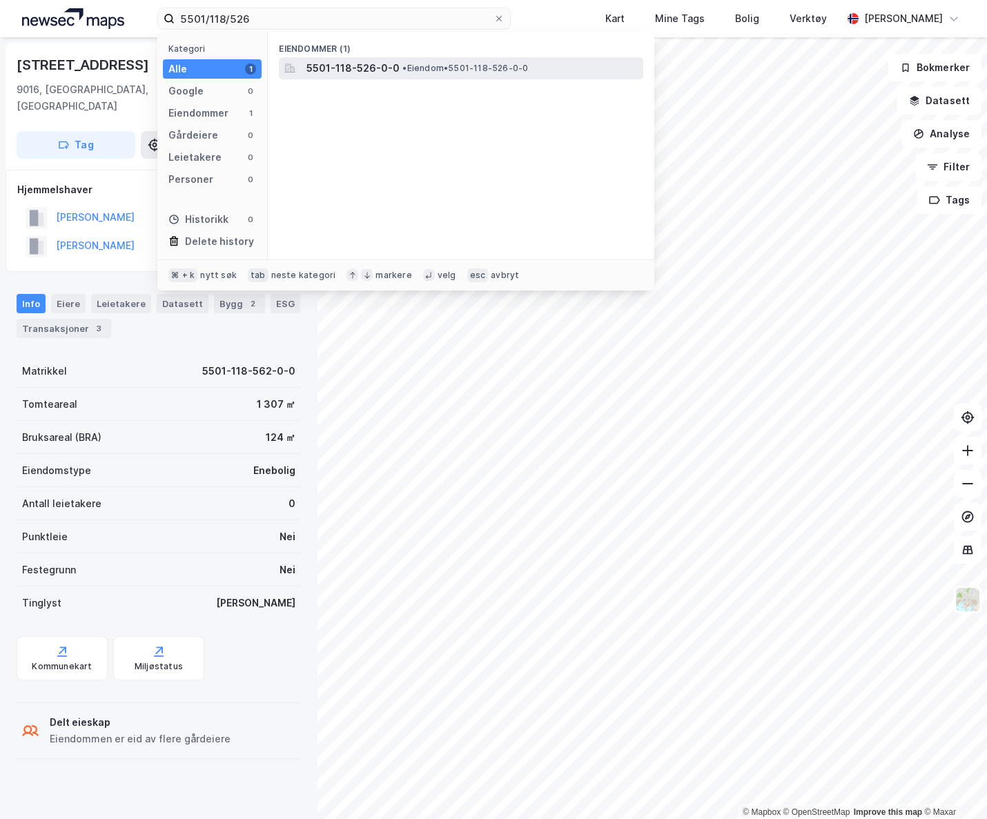
click at [373, 70] on span "5501-118-526-0-0" at bounding box center [352, 68] width 93 height 17
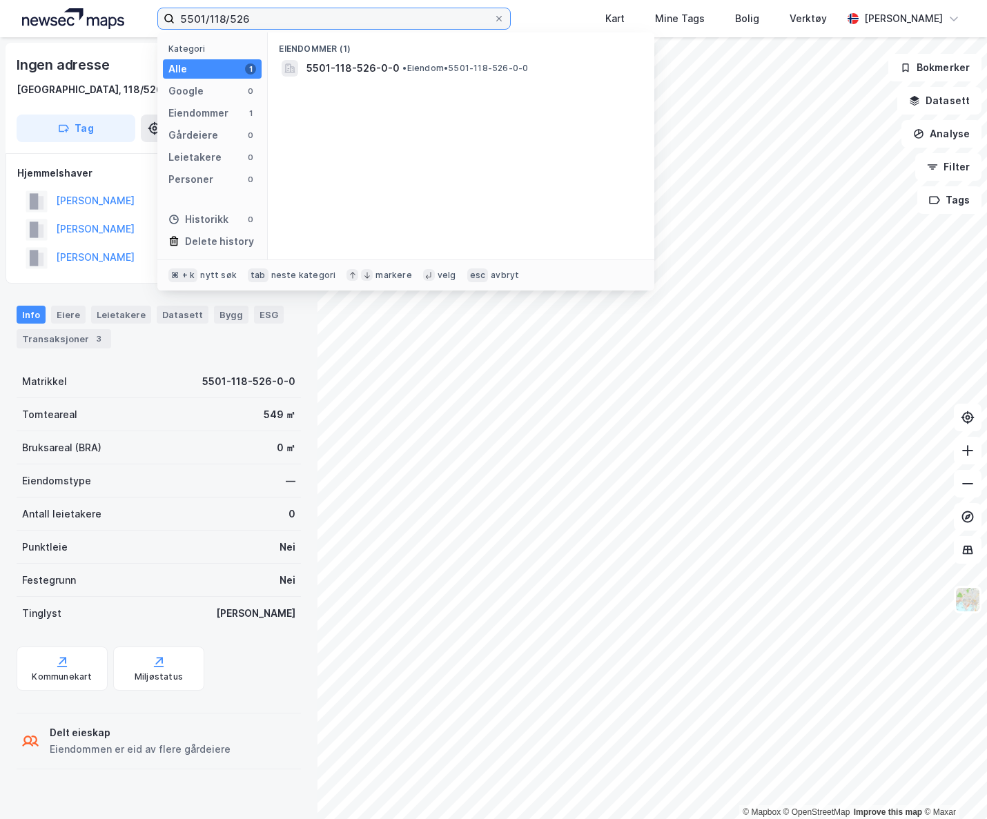
click at [259, 14] on input "5501/118/526" at bounding box center [334, 18] width 319 height 21
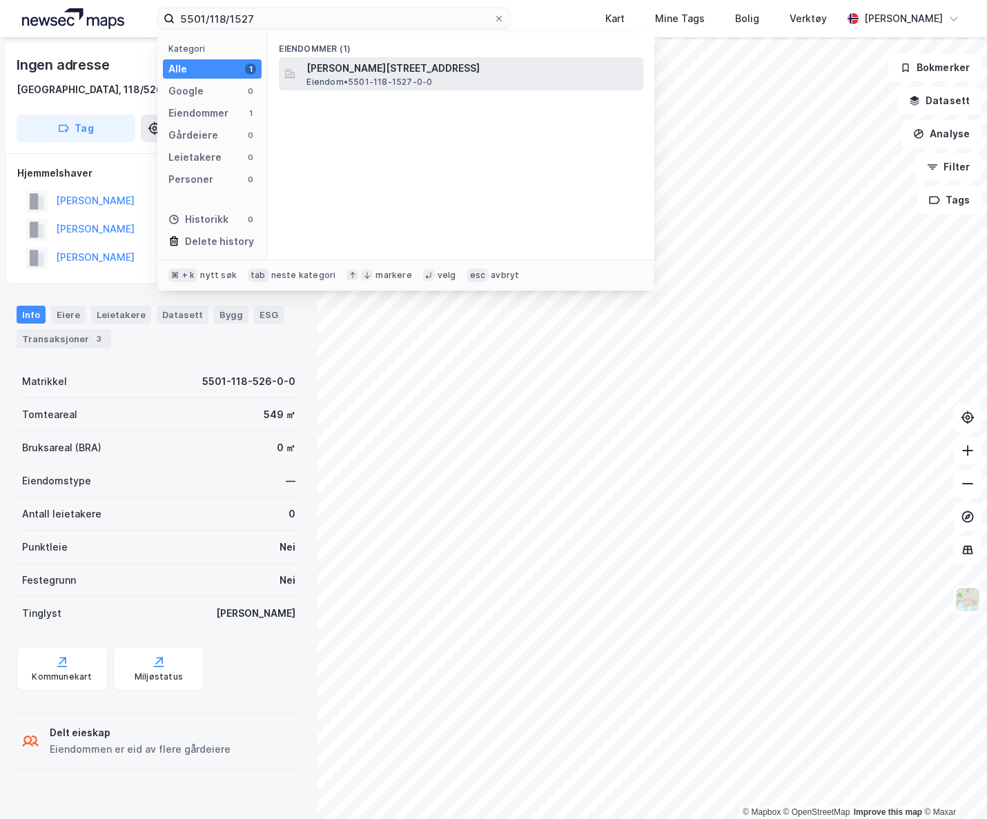
click at [366, 71] on span "[PERSON_NAME][STREET_ADDRESS]" at bounding box center [471, 68] width 331 height 17
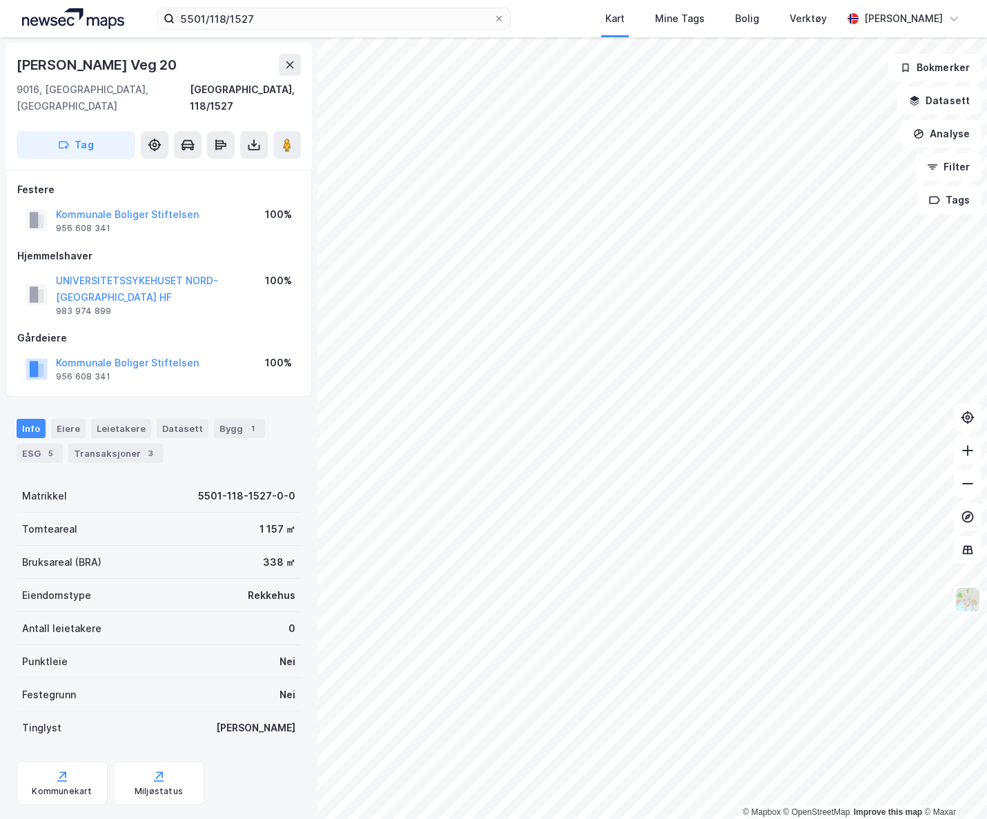
scroll to position [3, 0]
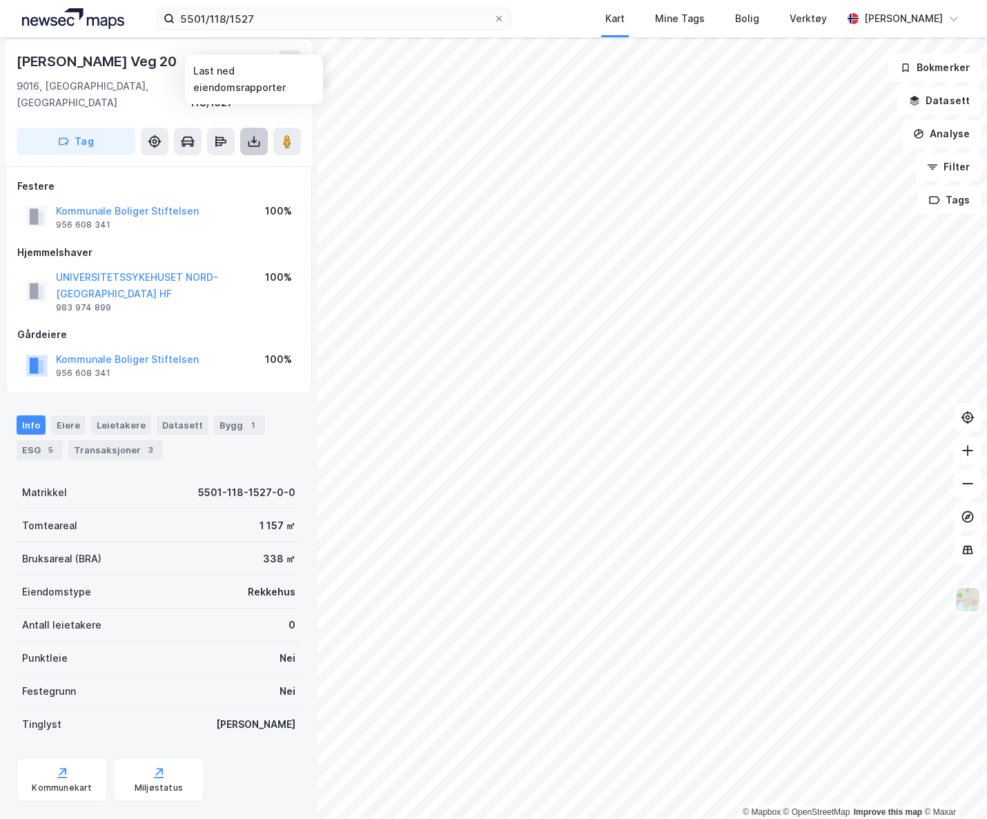
click at [257, 135] on icon at bounding box center [254, 142] width 14 height 14
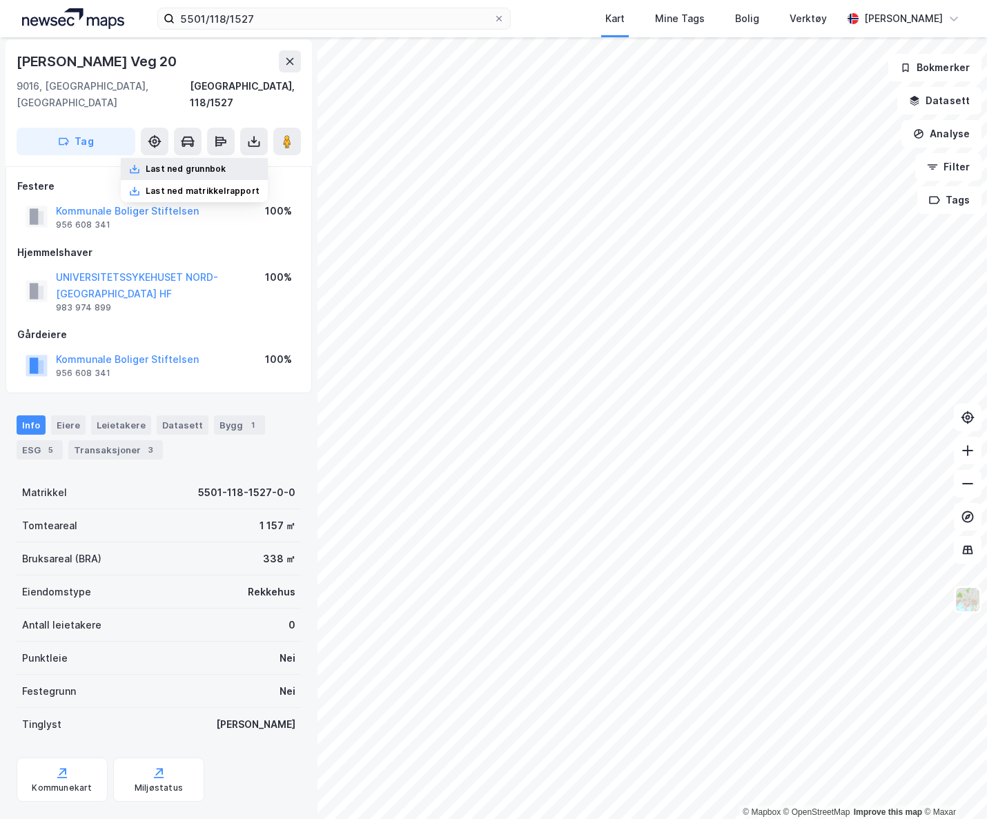
click at [226, 158] on div "Last ned grunnbok" at bounding box center [194, 169] width 147 height 22
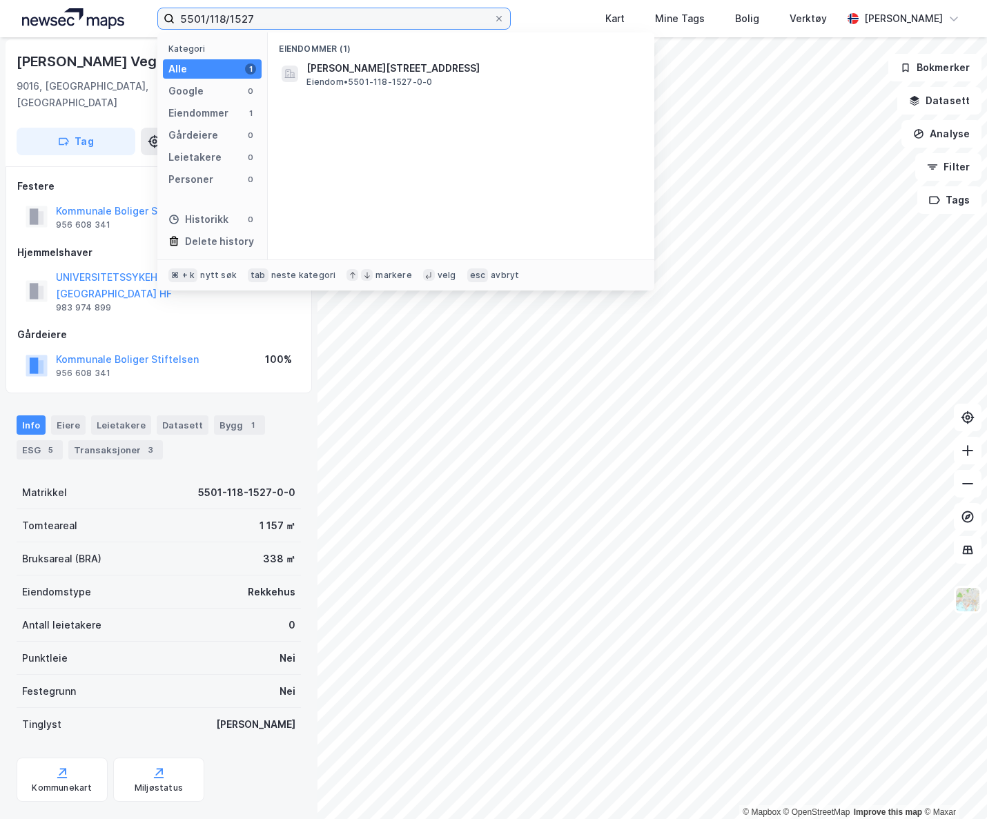
click at [286, 14] on input "5501/118/1527" at bounding box center [334, 18] width 319 height 21
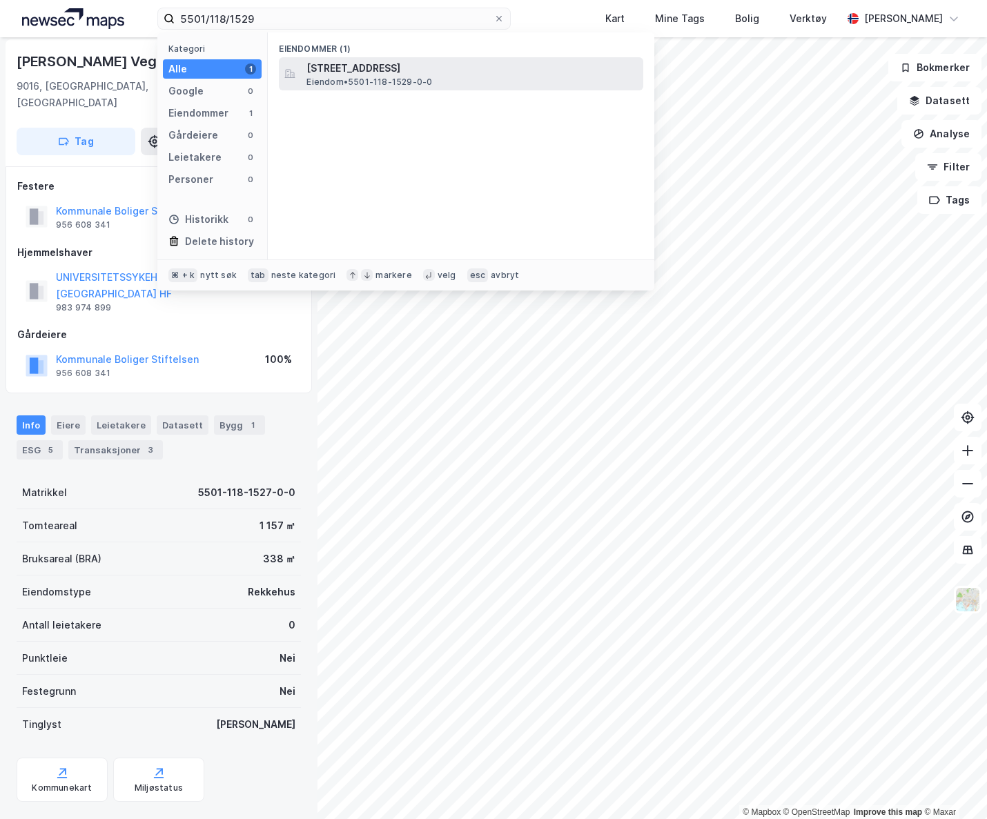
click at [371, 74] on span "[STREET_ADDRESS]" at bounding box center [471, 68] width 331 height 17
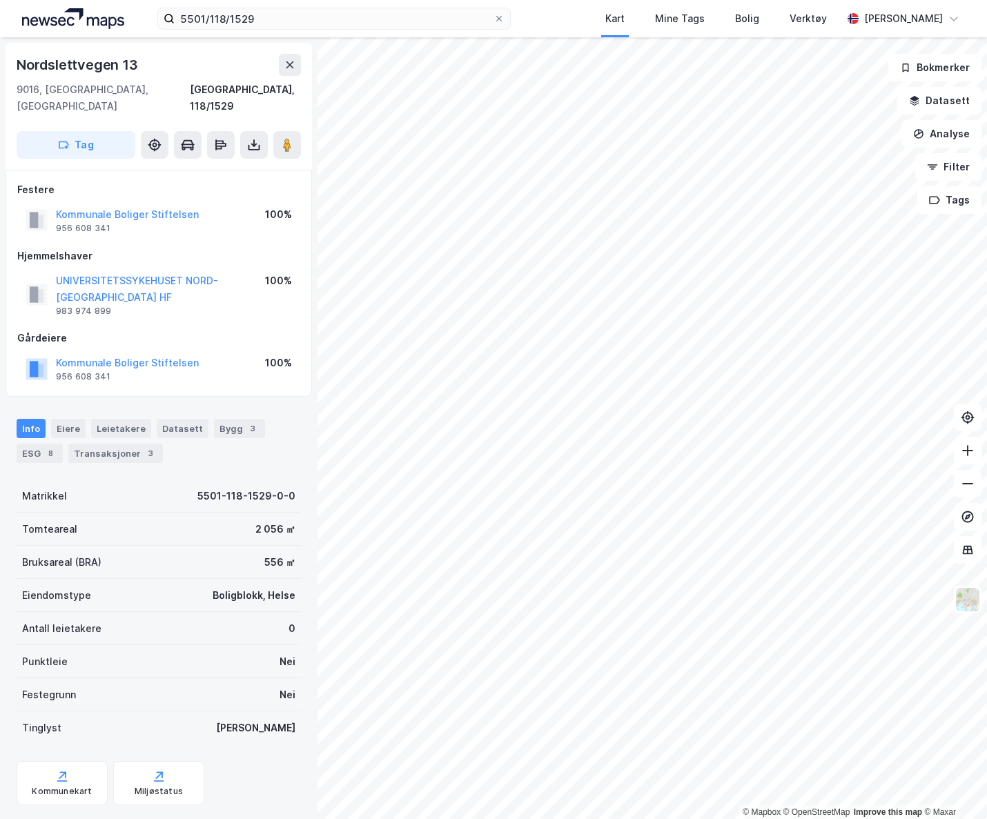
scroll to position [3, 0]
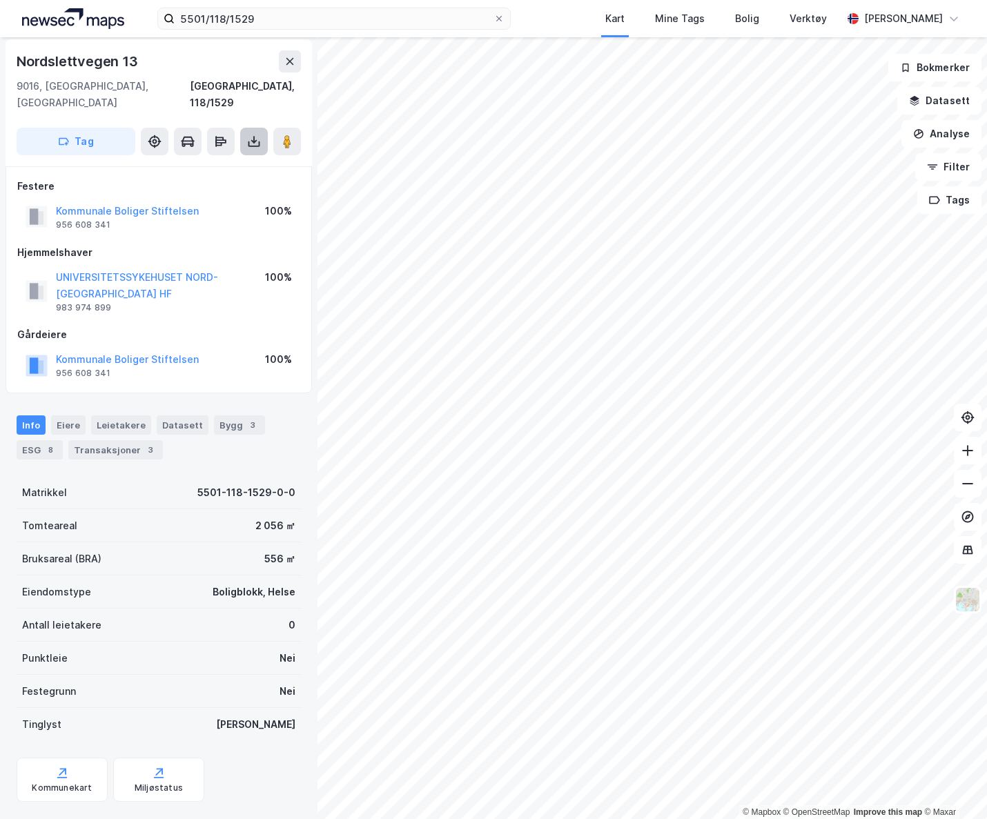
click at [256, 135] on icon at bounding box center [254, 142] width 14 height 14
click at [224, 159] on div "Last ned grunnbok" at bounding box center [194, 169] width 147 height 22
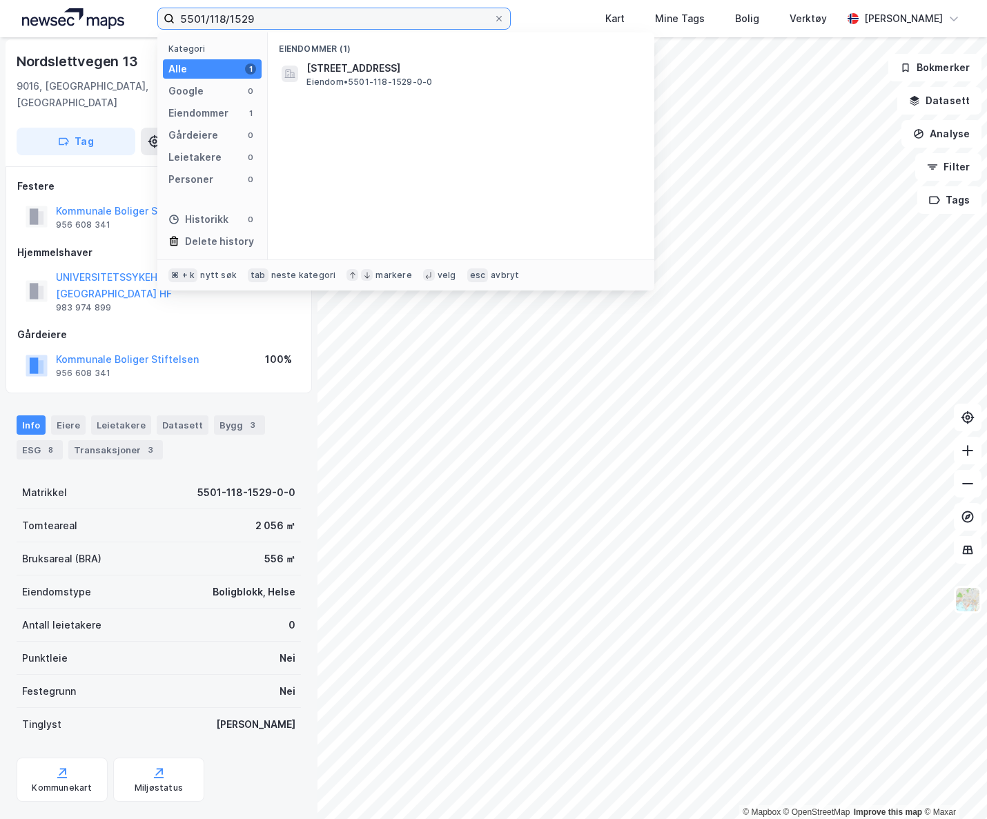
click at [251, 27] on input "5501/118/1529" at bounding box center [334, 18] width 319 height 21
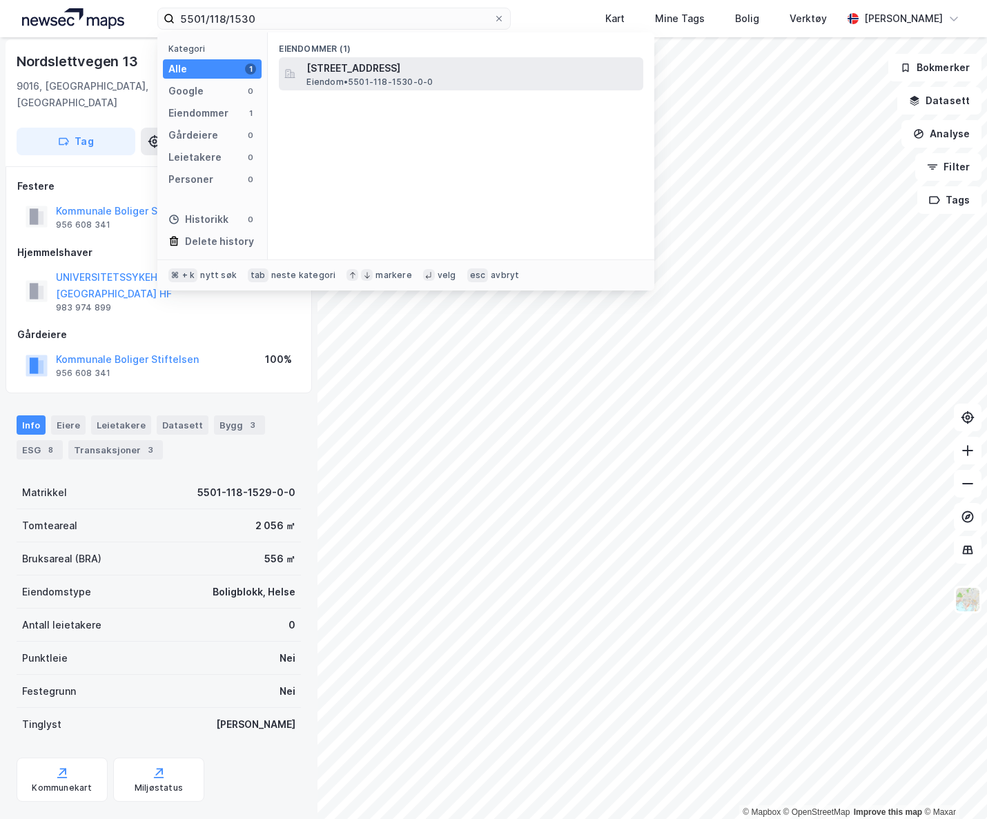
click at [360, 73] on span "[STREET_ADDRESS]" at bounding box center [471, 68] width 331 height 17
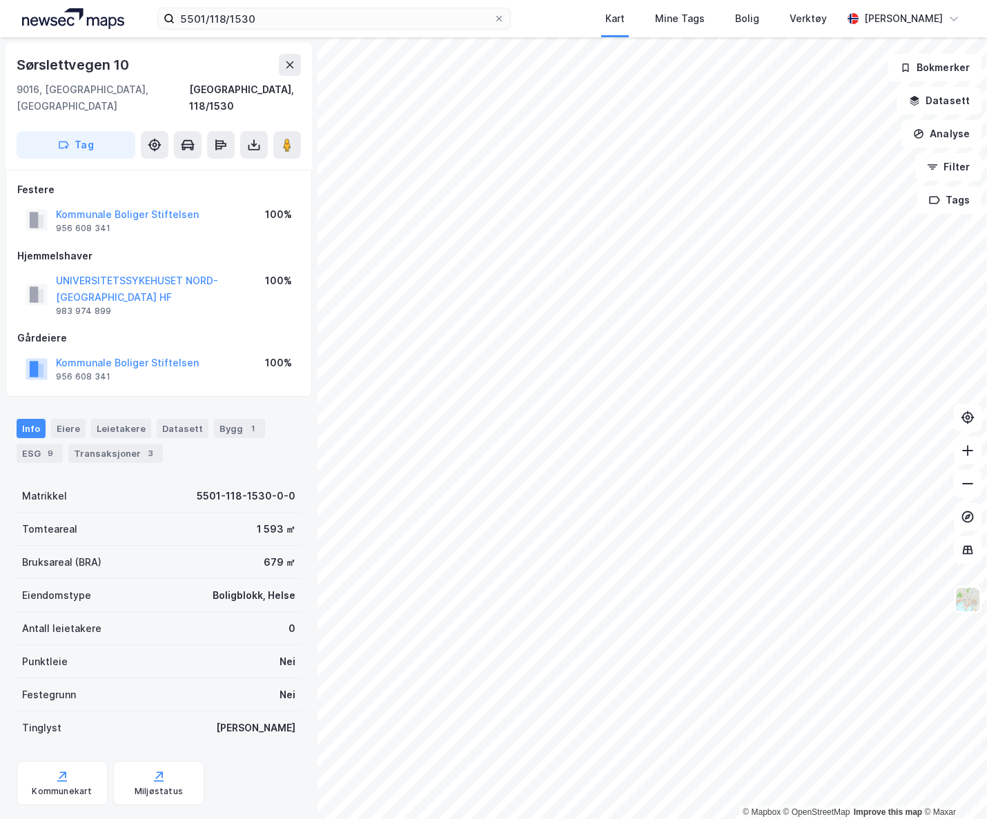
scroll to position [3, 0]
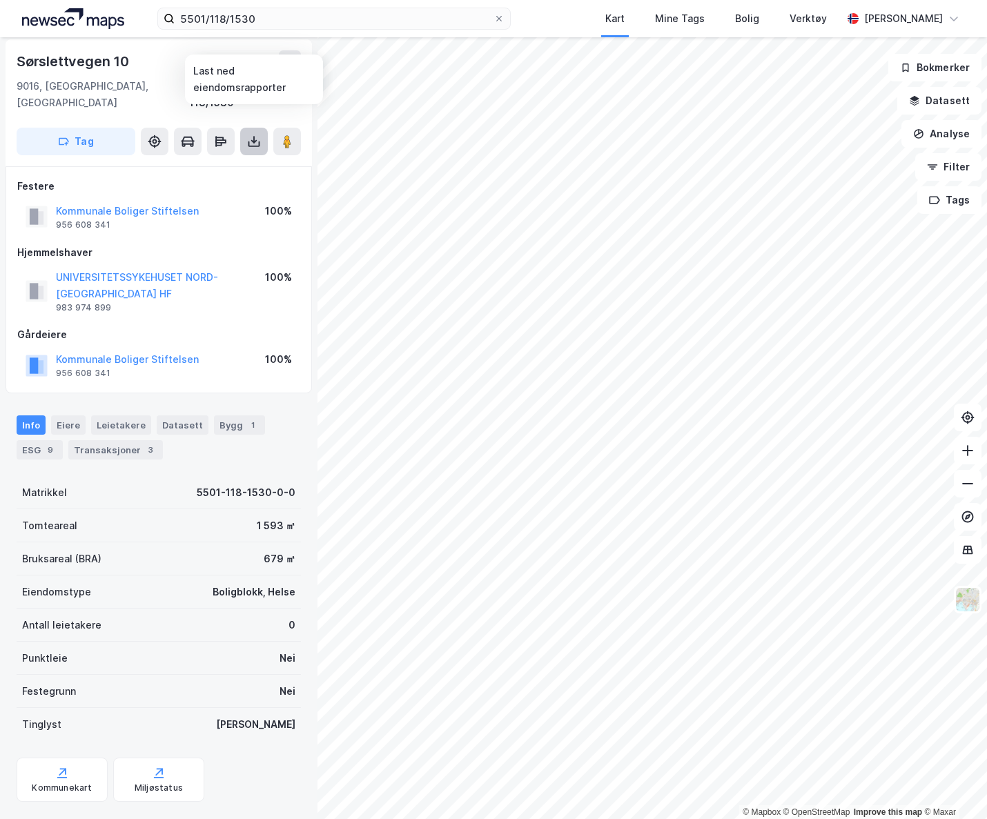
click at [254, 135] on icon at bounding box center [254, 142] width 14 height 14
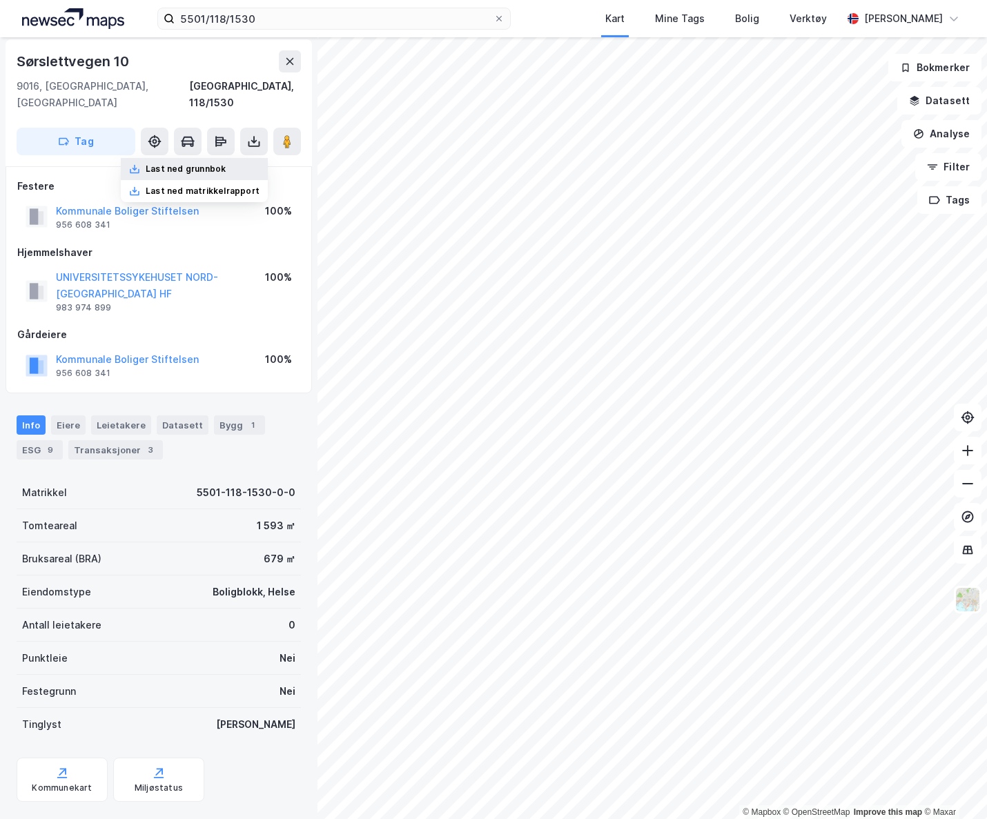
click at [235, 158] on div "Last ned grunnbok" at bounding box center [194, 169] width 147 height 22
click at [272, 19] on input "5501/118/1530" at bounding box center [334, 18] width 319 height 21
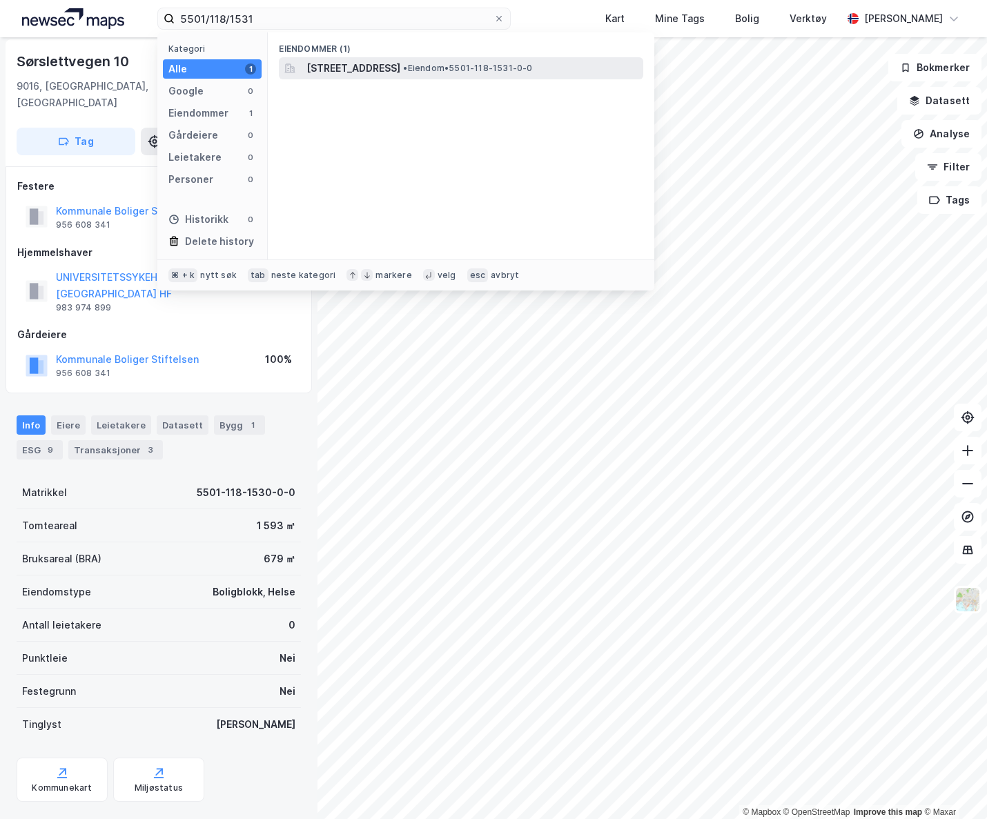
click at [317, 62] on span "[STREET_ADDRESS]" at bounding box center [353, 68] width 94 height 17
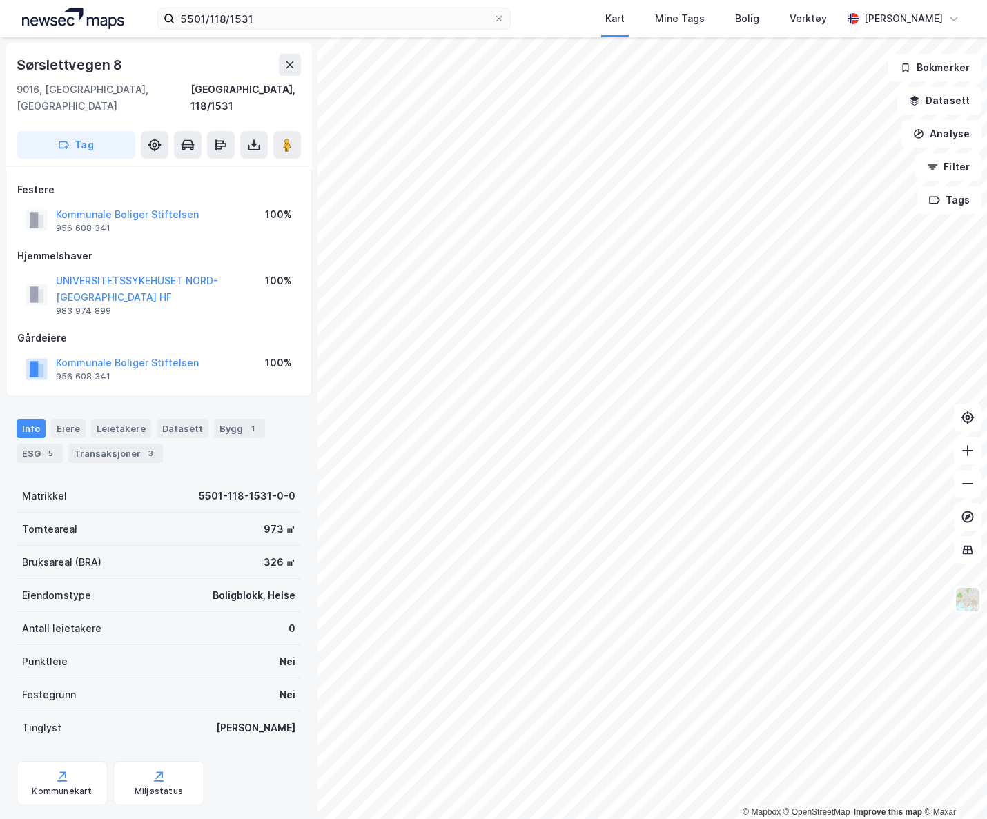
scroll to position [3, 0]
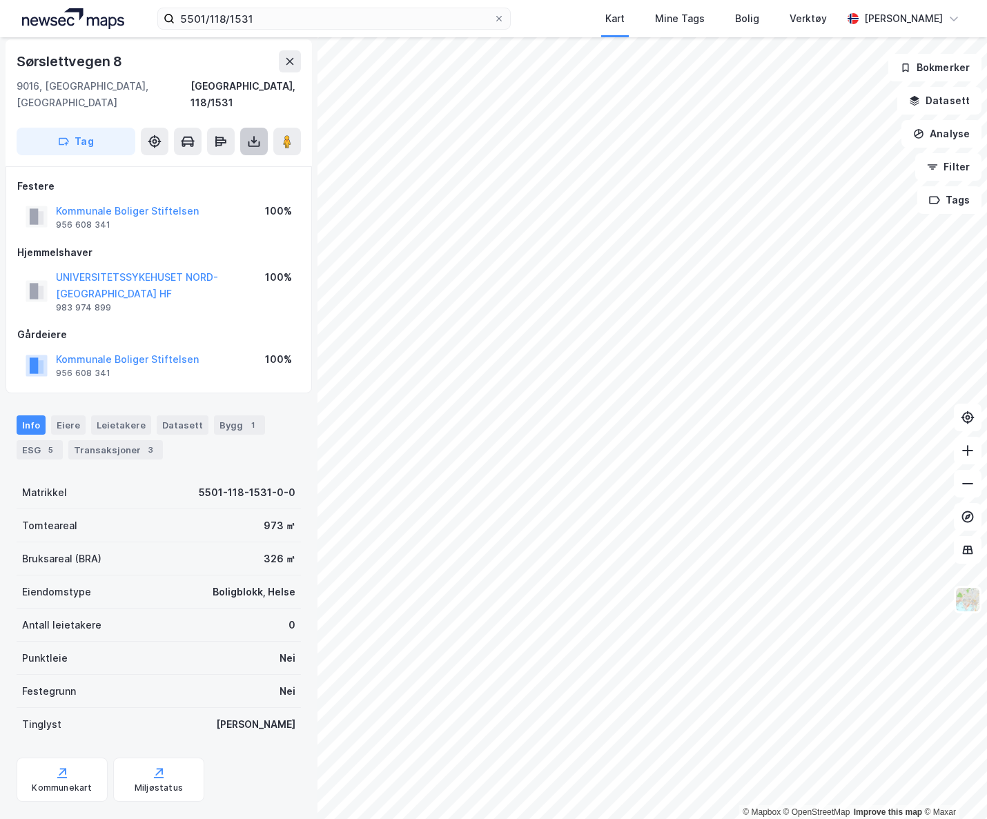
click at [253, 132] on button at bounding box center [254, 142] width 28 height 28
click at [208, 159] on div "Last ned grunnbok" at bounding box center [194, 169] width 147 height 22
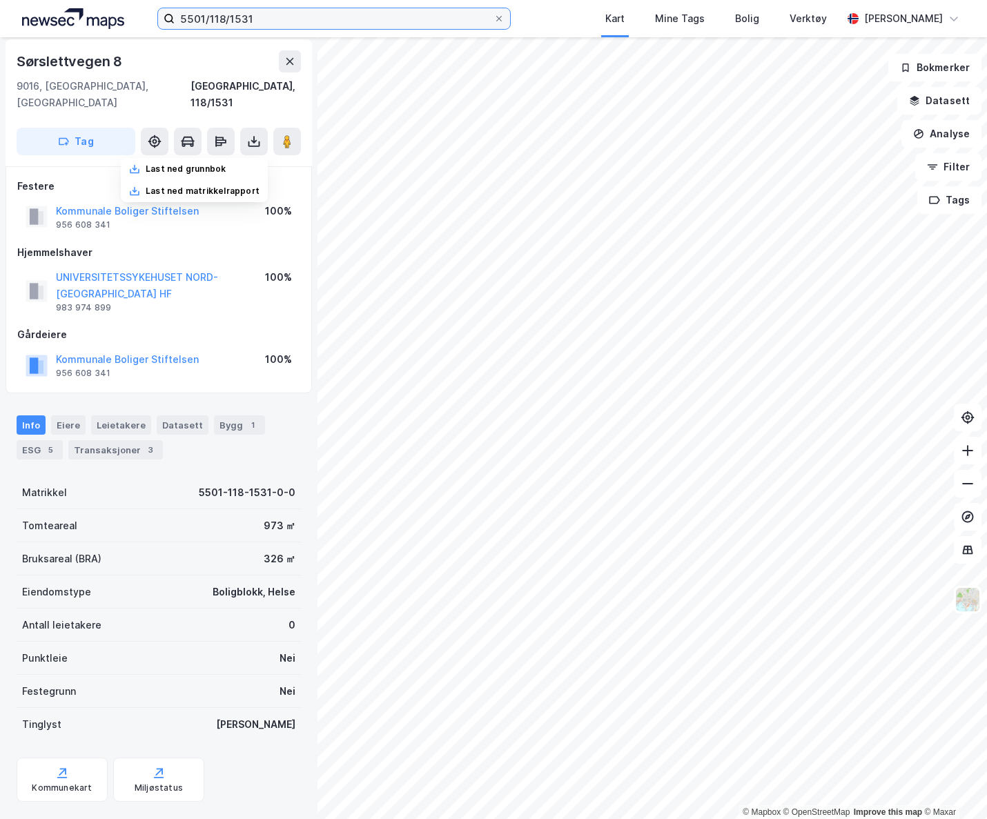
click at [278, 28] on input "5501/118/1531" at bounding box center [334, 18] width 319 height 21
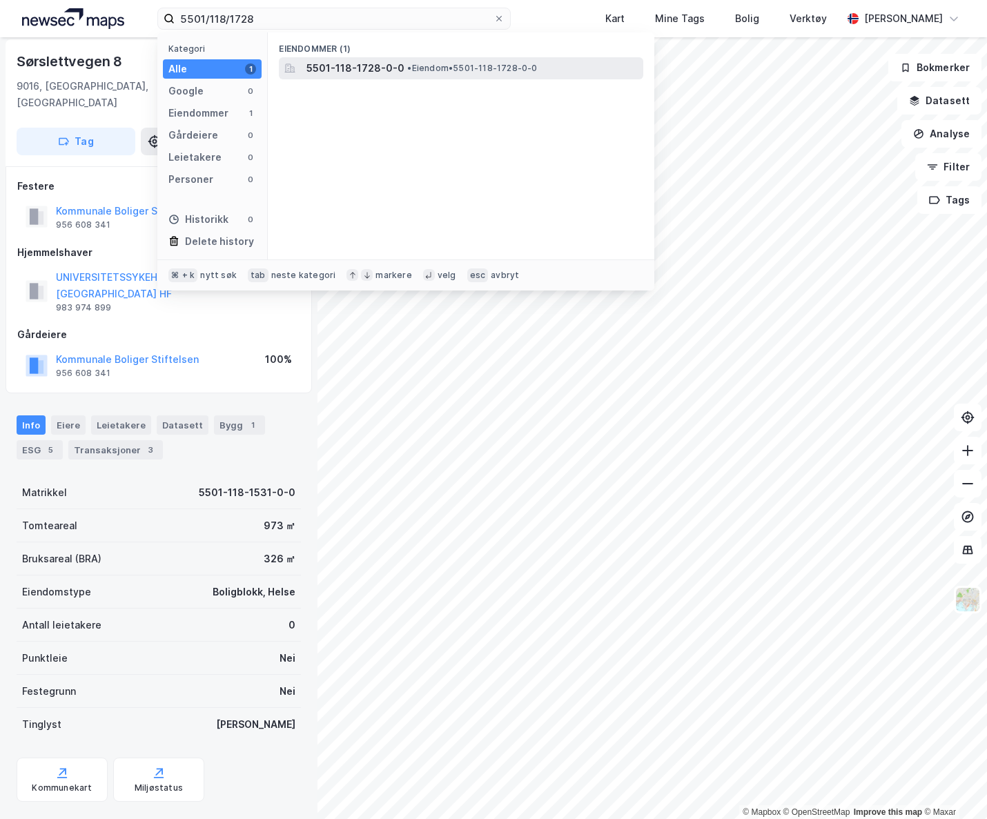
click at [358, 61] on span "5501-118-1728-0-0" at bounding box center [355, 68] width 98 height 17
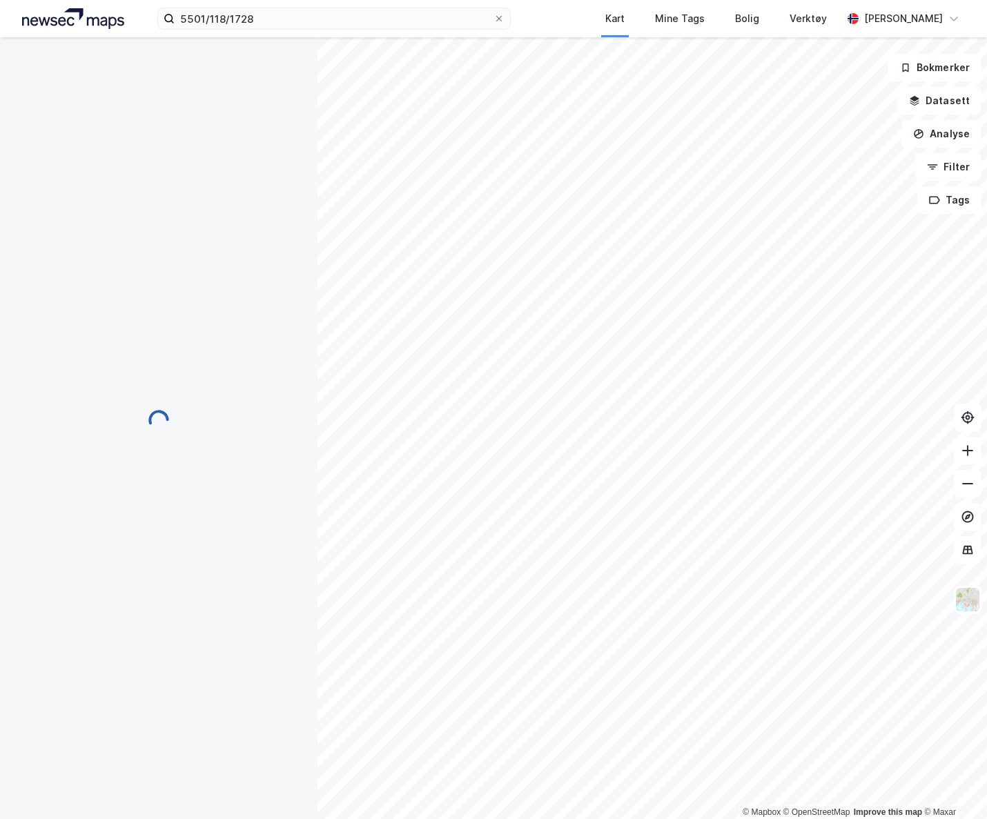
scroll to position [3, 0]
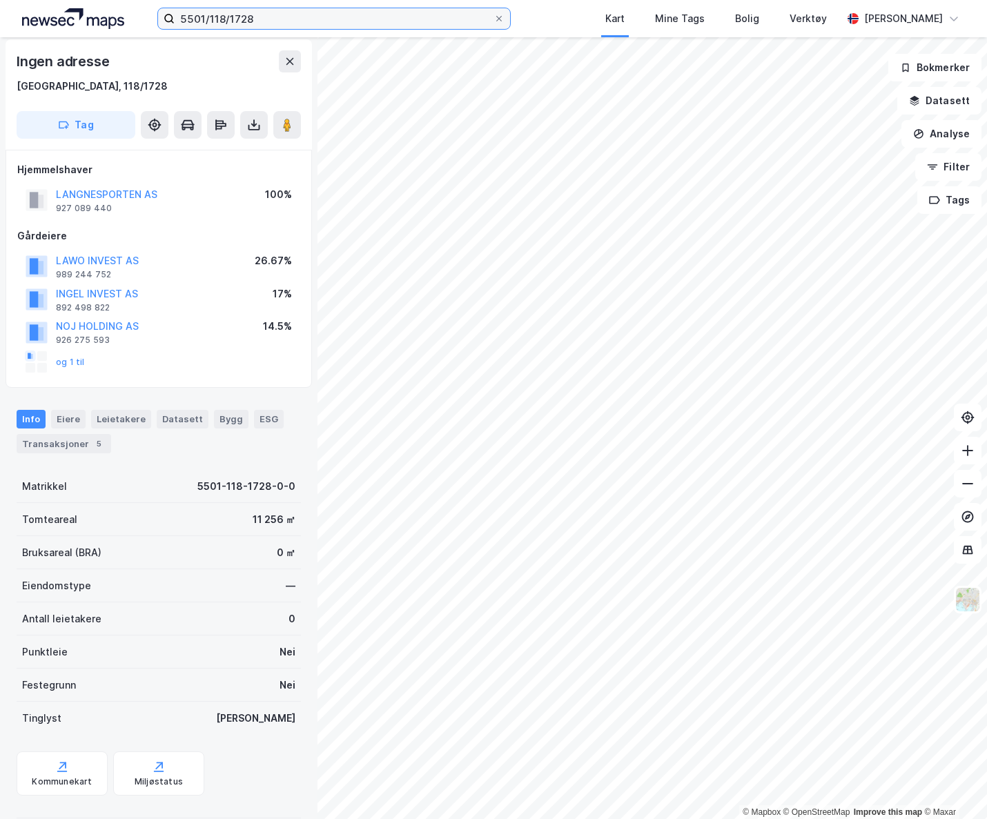
click at [275, 19] on input "5501/118/1728" at bounding box center [334, 18] width 319 height 21
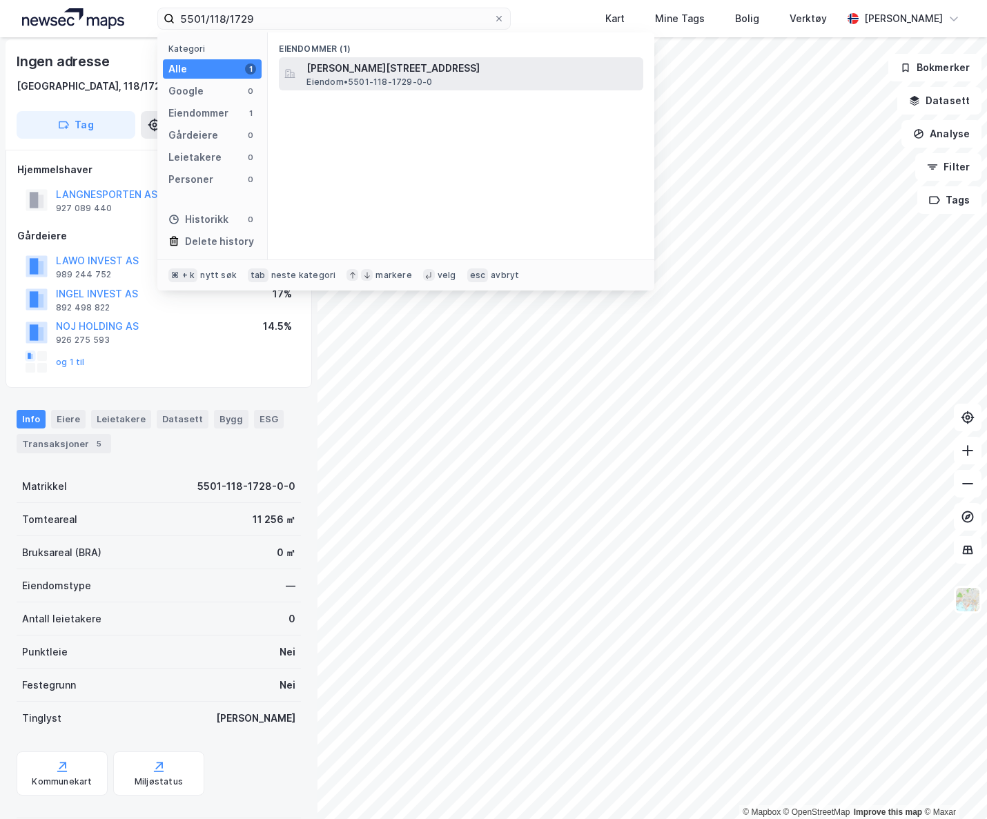
click at [344, 75] on span "[PERSON_NAME][STREET_ADDRESS]" at bounding box center [471, 68] width 331 height 17
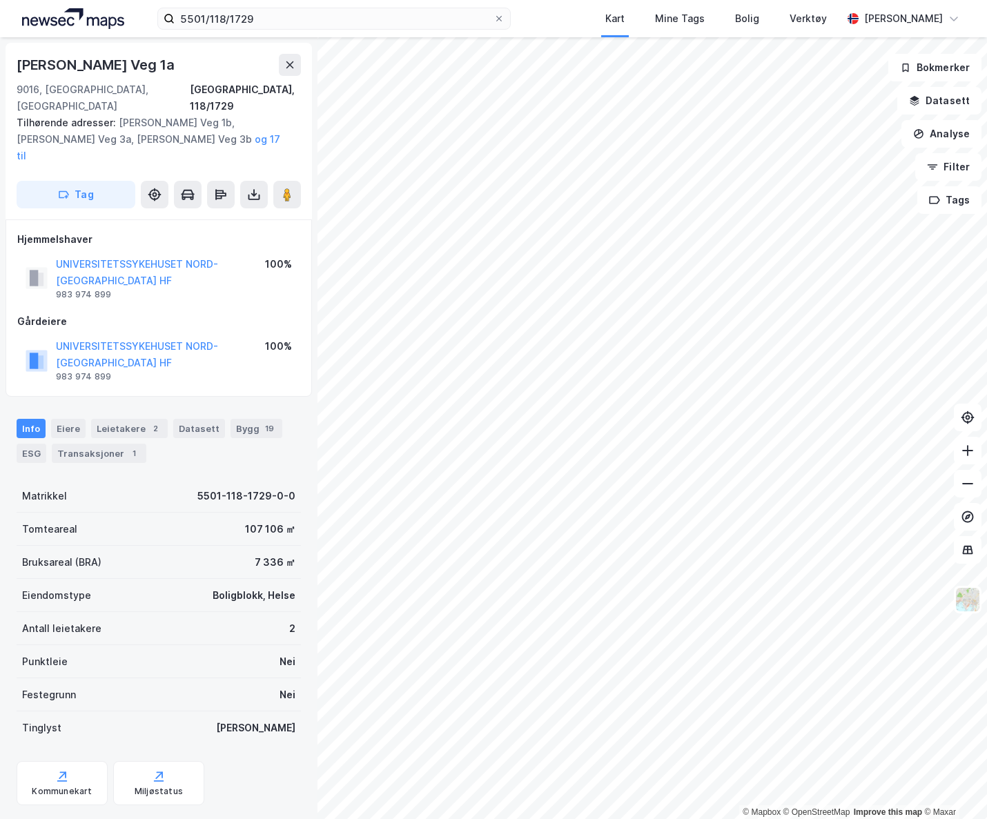
scroll to position [3, 0]
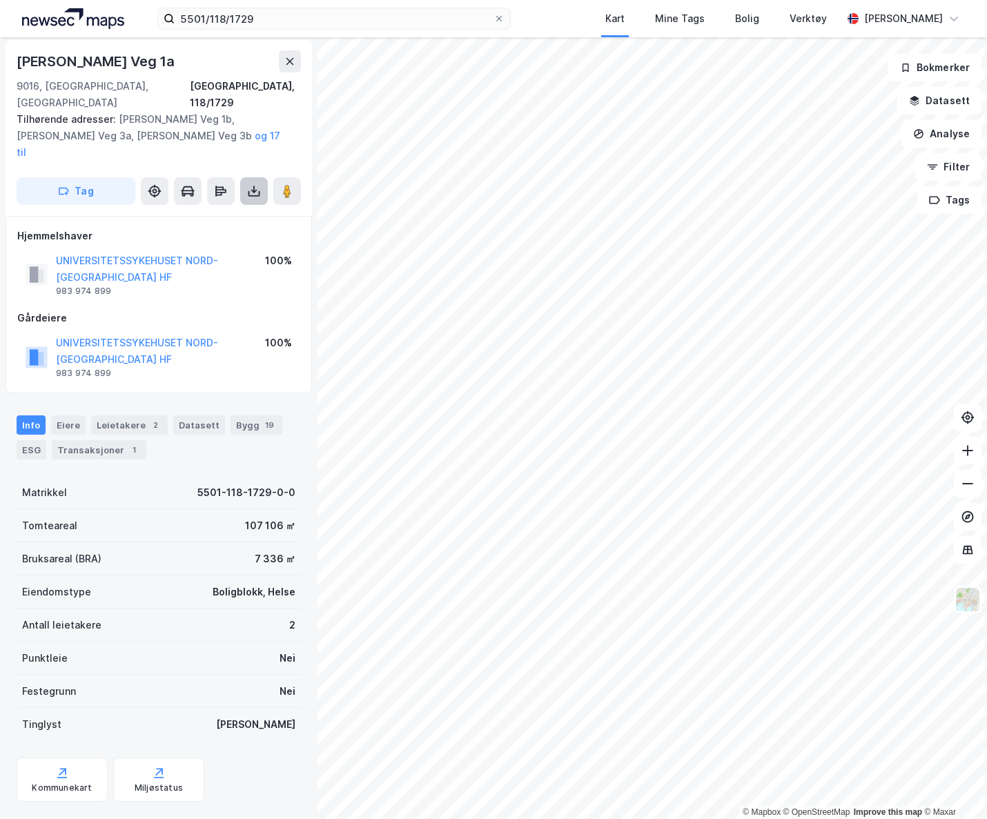
click at [259, 184] on icon at bounding box center [254, 191] width 14 height 14
click at [222, 213] on div "Last ned grunnbok" at bounding box center [186, 218] width 80 height 11
click at [259, 14] on input "5501/118/1729" at bounding box center [334, 18] width 319 height 21
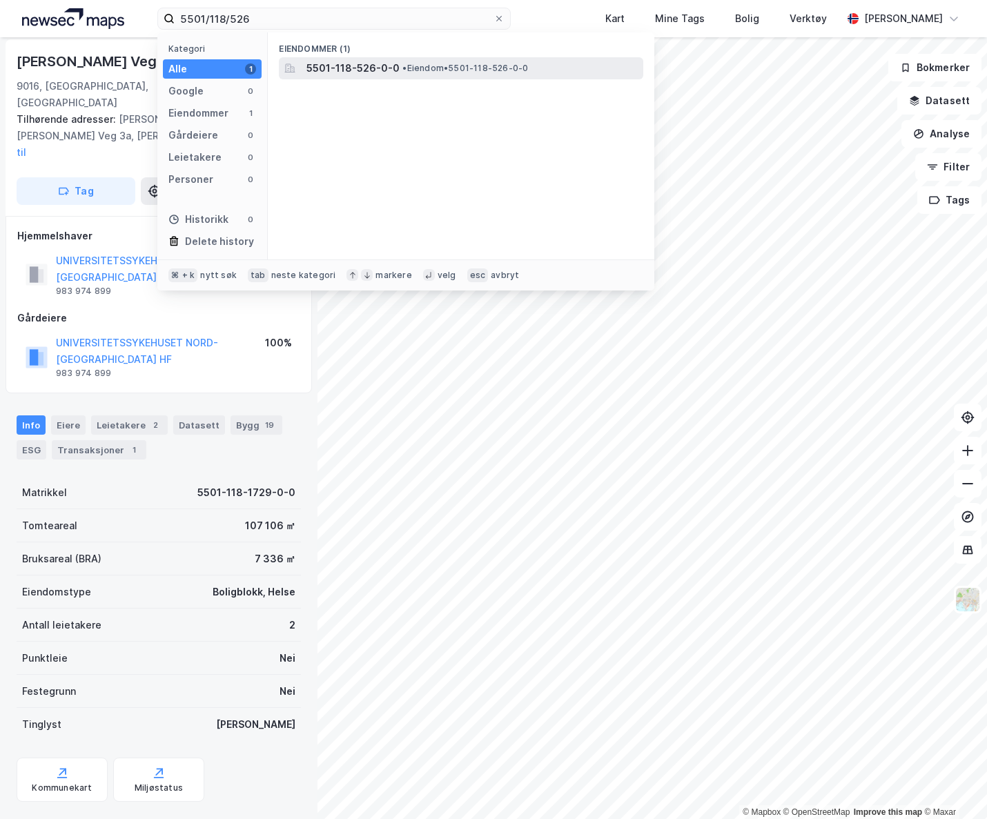
click at [381, 72] on span "5501-118-526-0-0" at bounding box center [352, 68] width 93 height 17
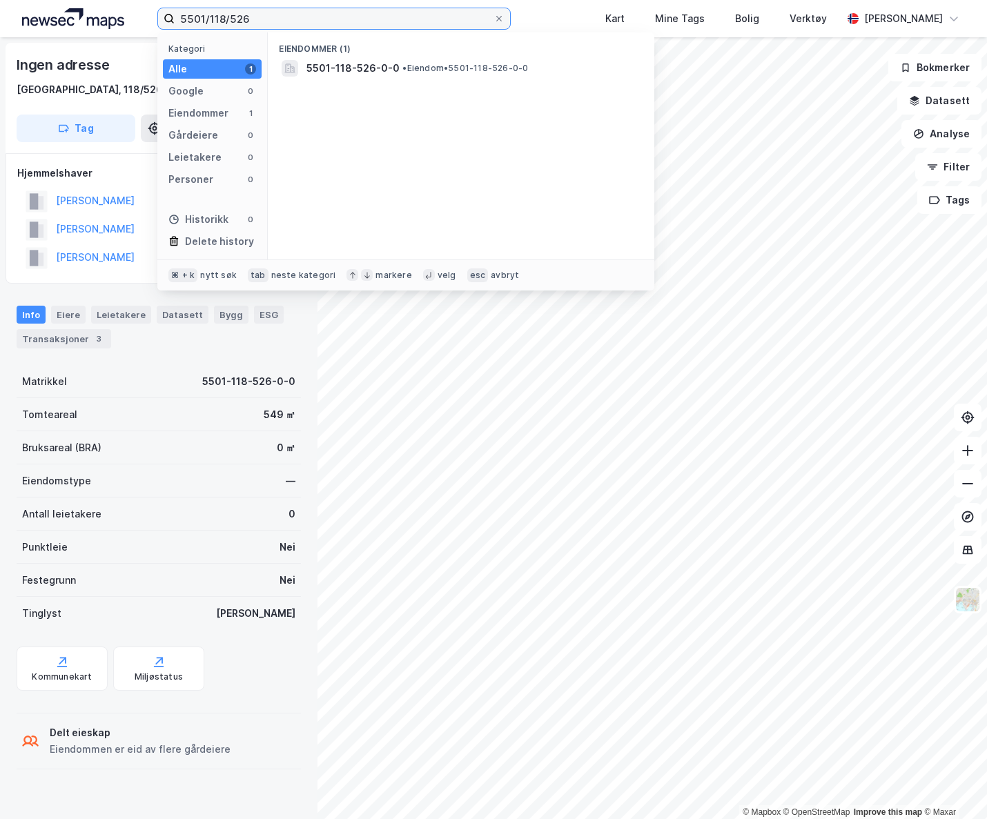
click at [254, 24] on input "5501/118/526" at bounding box center [334, 18] width 319 height 21
click at [234, 22] on input "5501/118/526" at bounding box center [334, 18] width 319 height 21
type input "5501/118/1526"
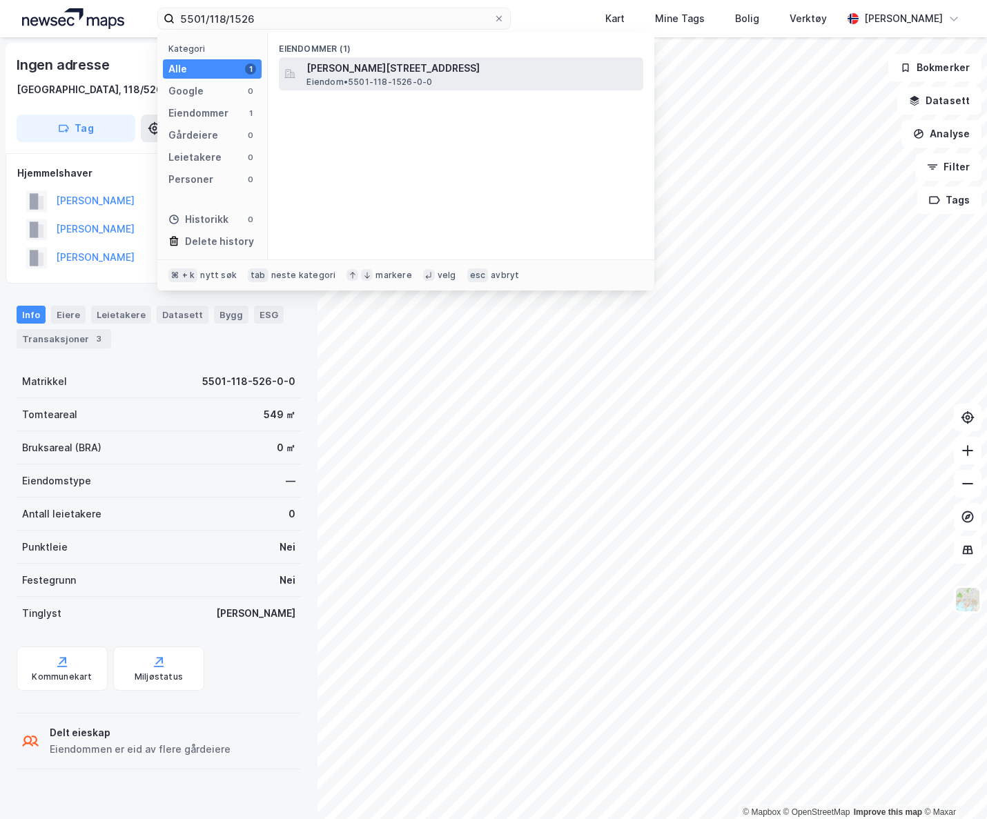
click at [344, 70] on span "[PERSON_NAME][STREET_ADDRESS]" at bounding box center [471, 68] width 331 height 17
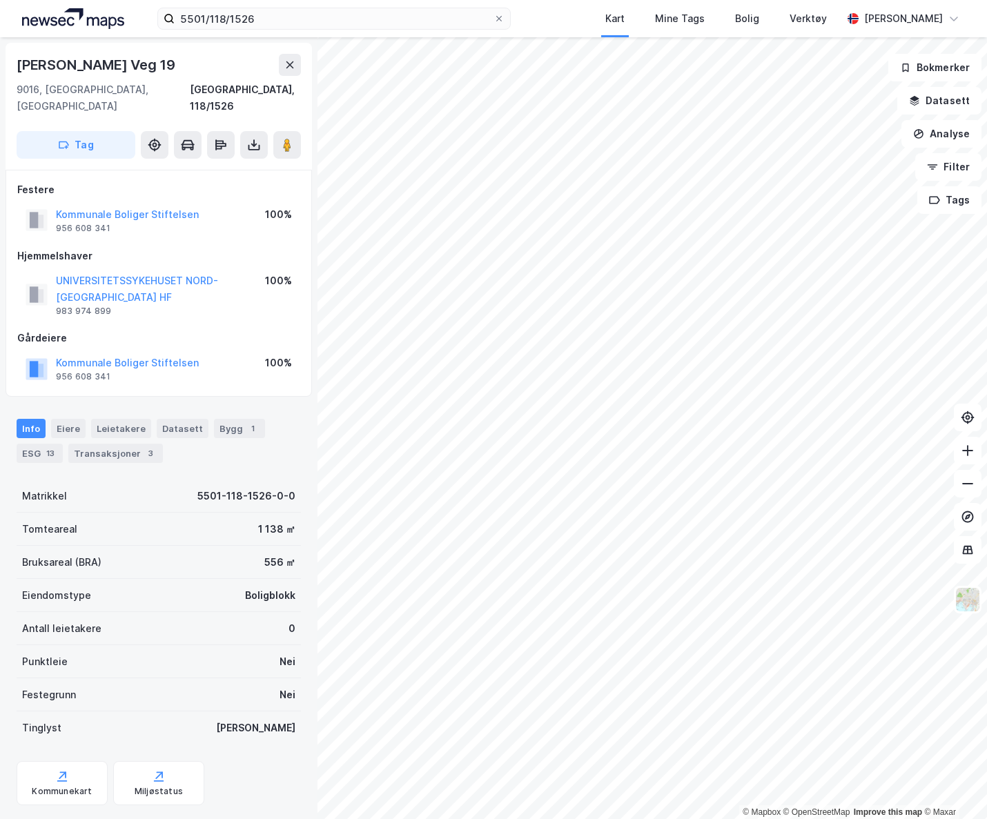
scroll to position [3, 0]
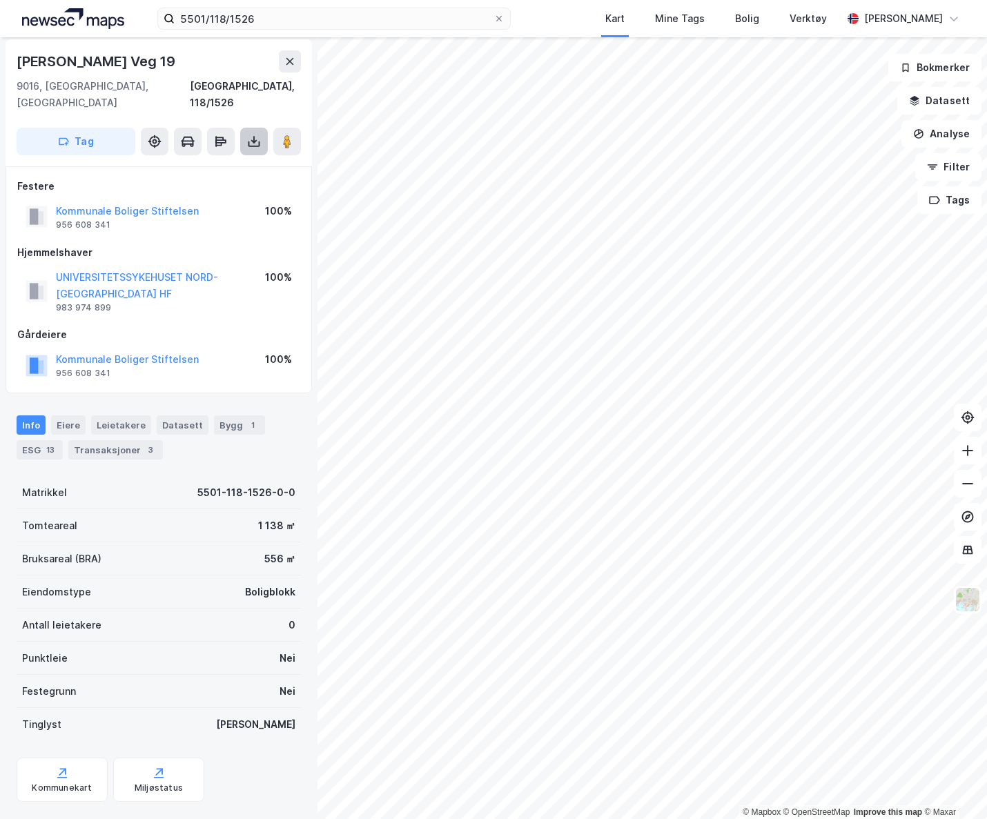
click at [261, 128] on button at bounding box center [254, 142] width 28 height 28
click at [222, 164] on div "Last ned grunnbok" at bounding box center [186, 169] width 80 height 11
